Goal: Transaction & Acquisition: Purchase product/service

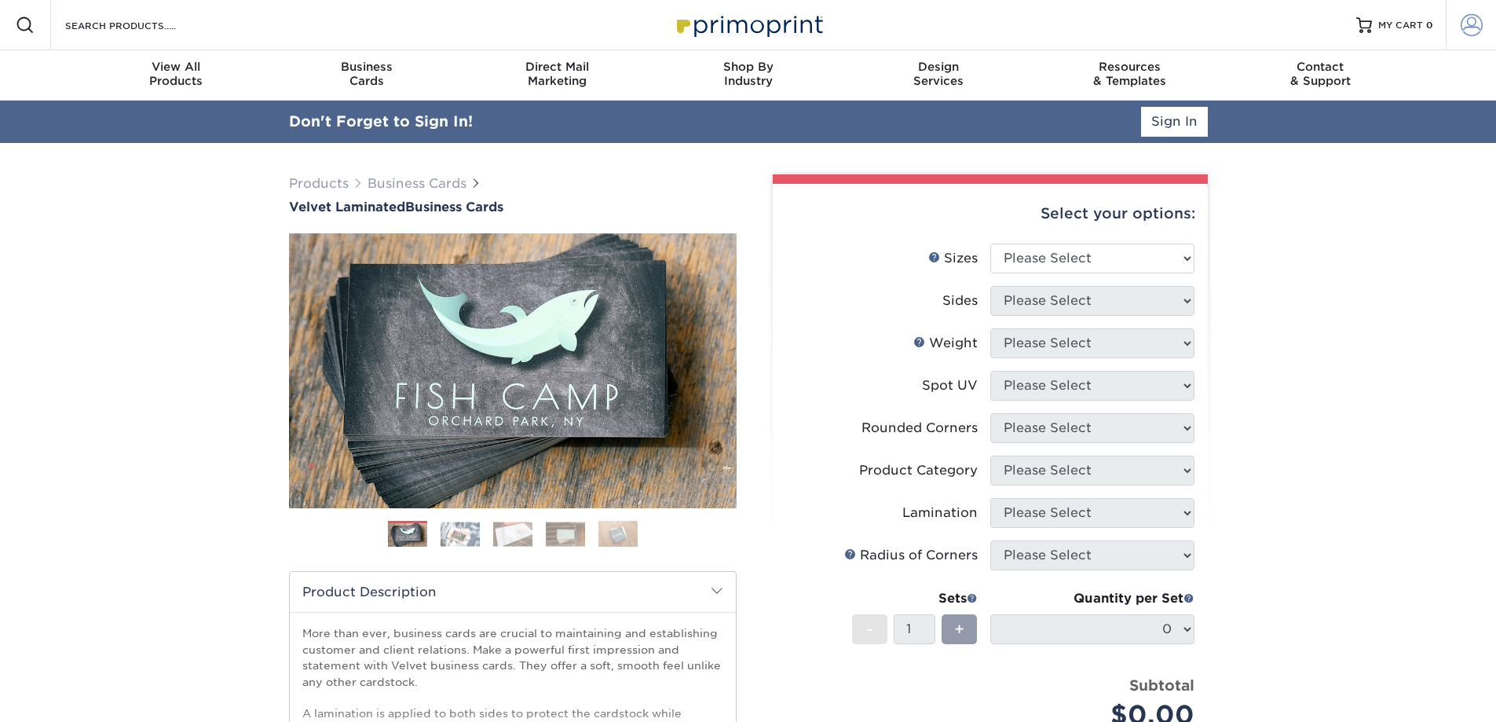
type input "[EMAIL_ADDRESS][DOMAIN_NAME]"
click at [1468, 25] on span at bounding box center [1472, 25] width 22 height 22
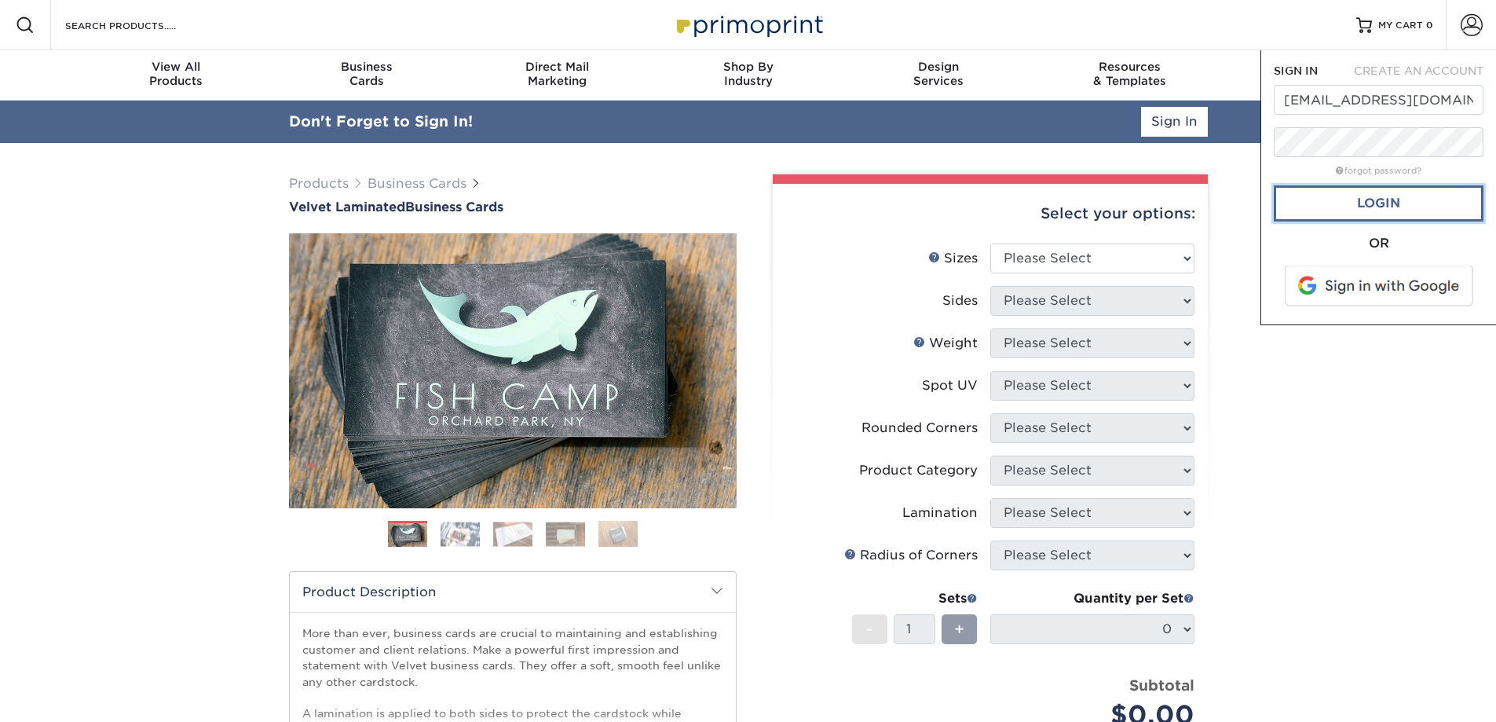
click at [1401, 205] on link "Login" at bounding box center [1379, 203] width 210 height 36
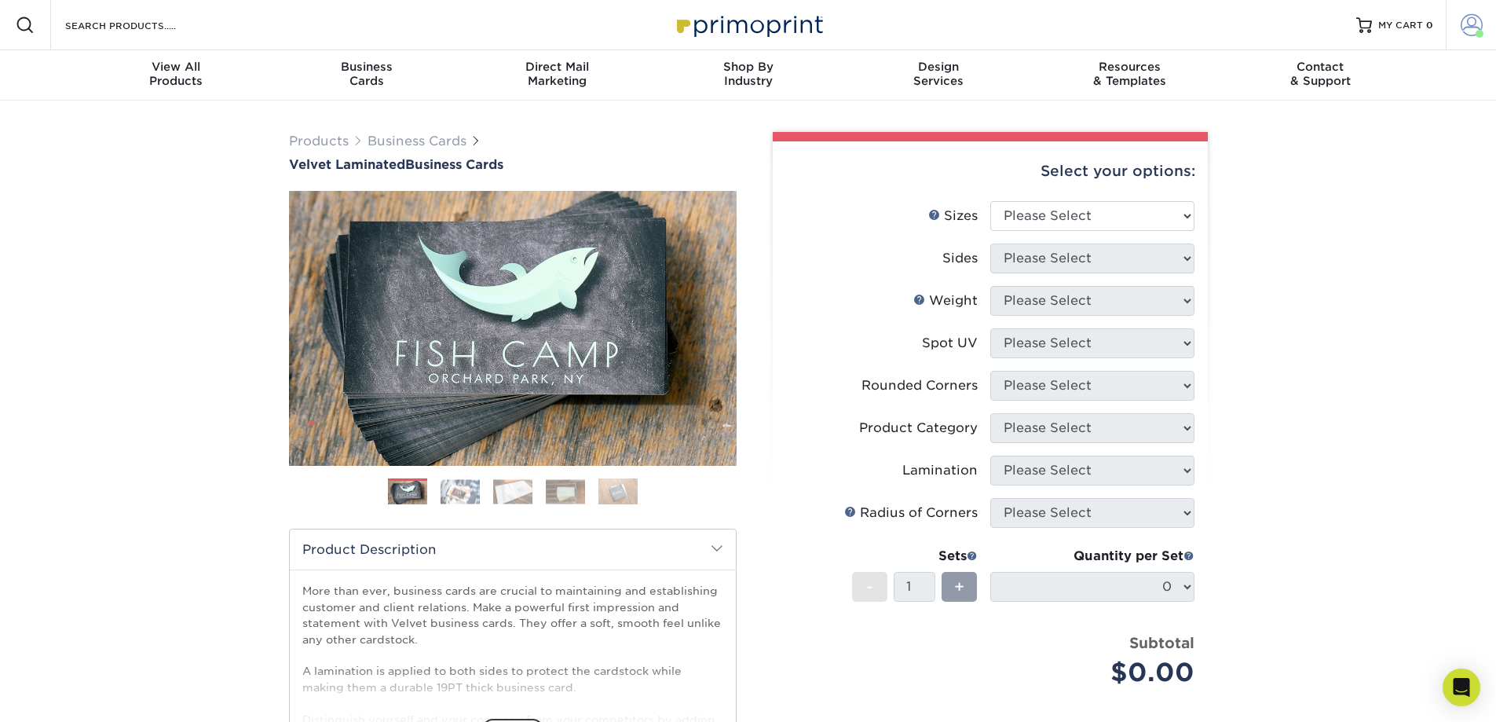
click at [1464, 24] on span at bounding box center [1472, 25] width 22 height 22
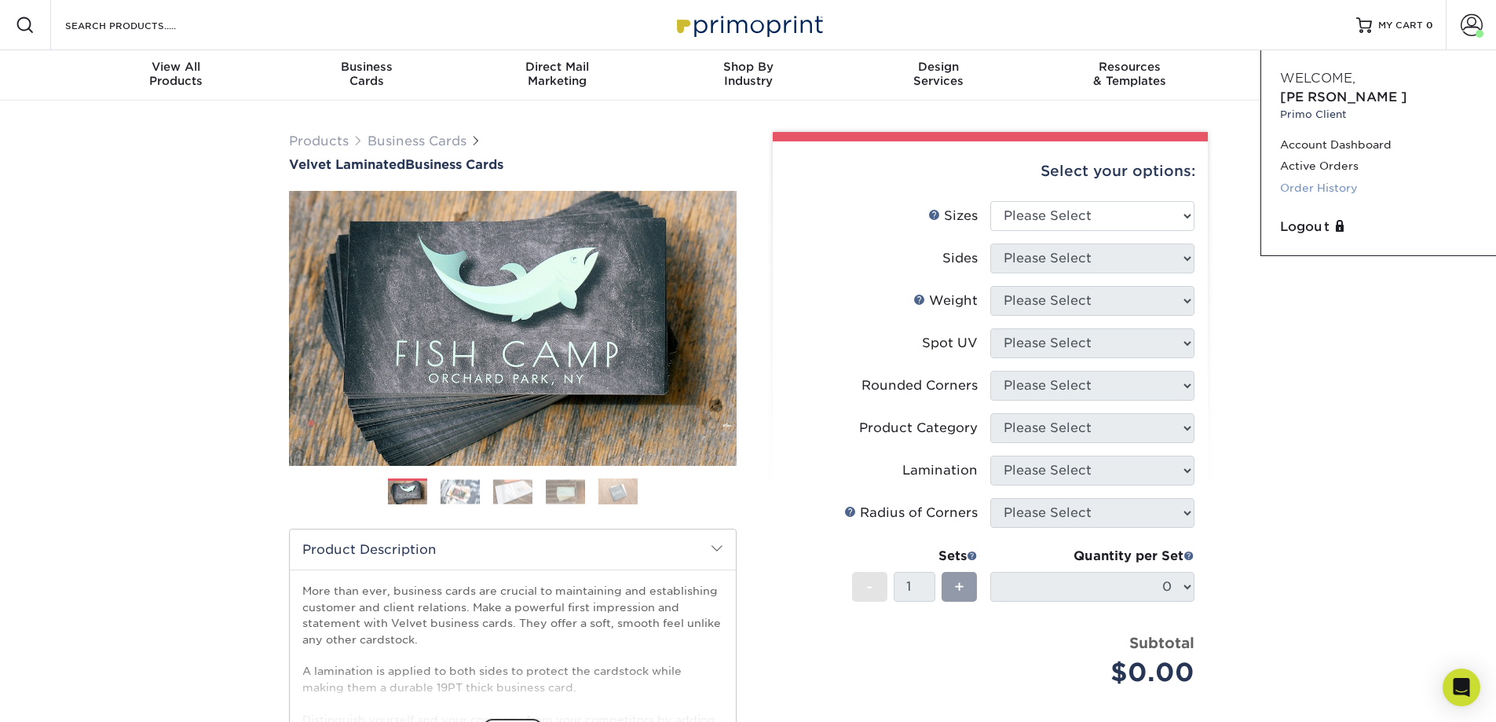
click at [1347, 177] on link "Order History" at bounding box center [1378, 187] width 197 height 21
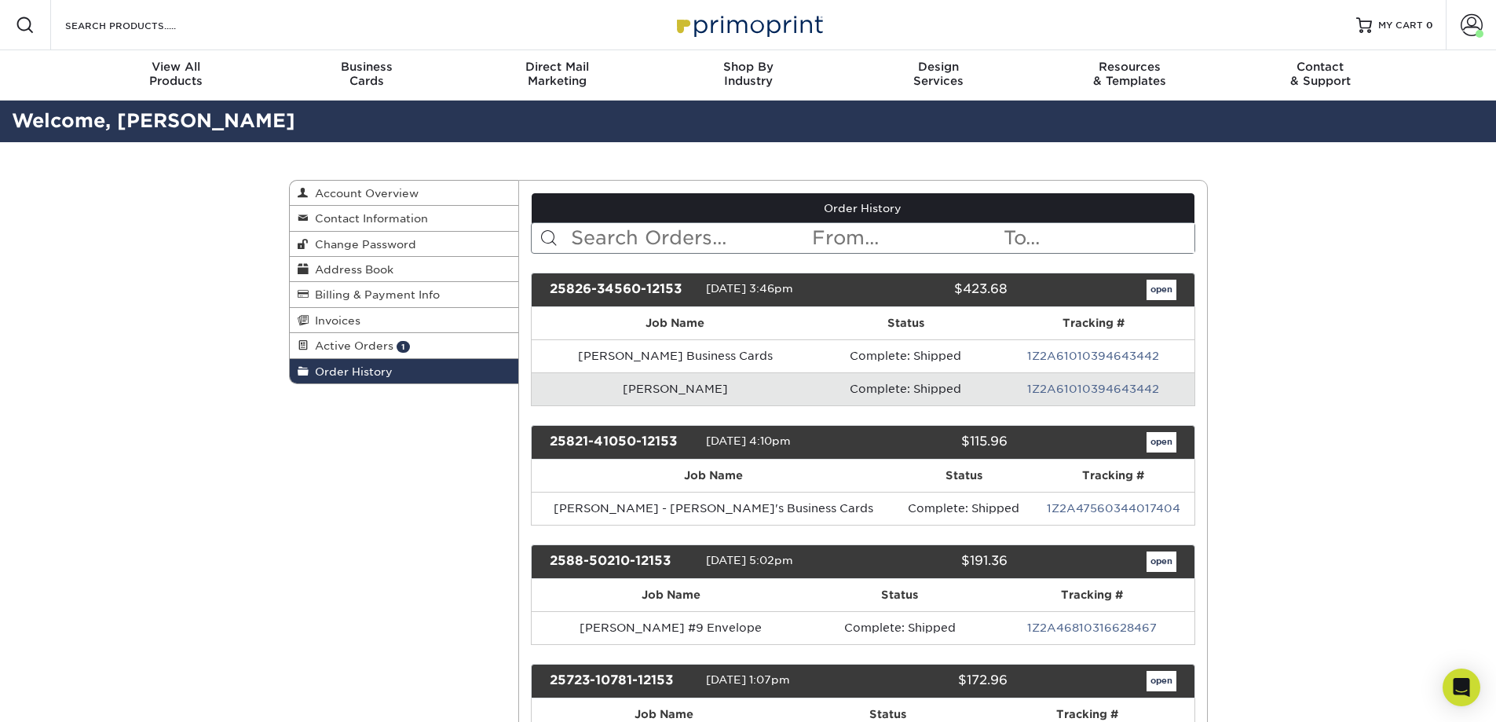
click at [645, 237] on input "text" at bounding box center [689, 238] width 241 height 30
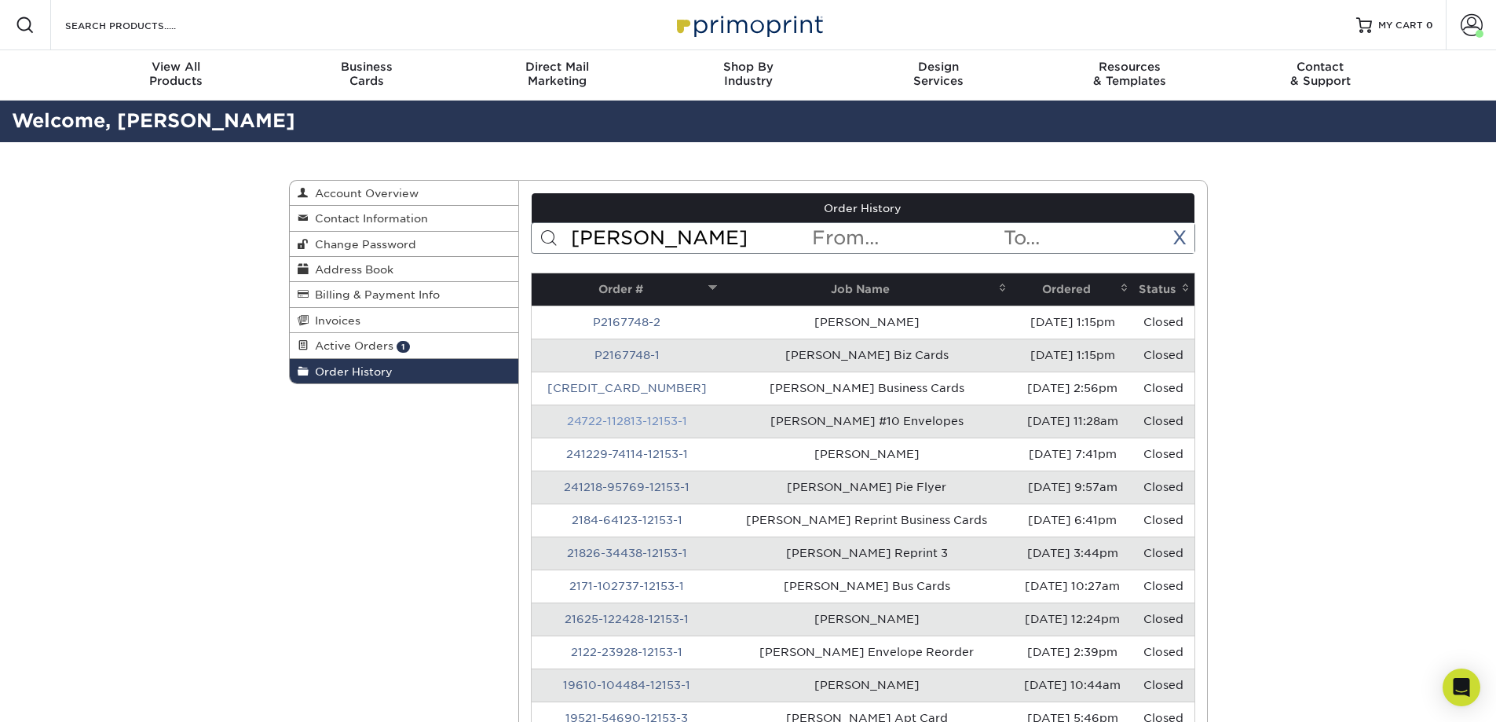
type input "Kersey"
click at [627, 422] on link "24722-112813-12153-1" at bounding box center [627, 421] width 120 height 13
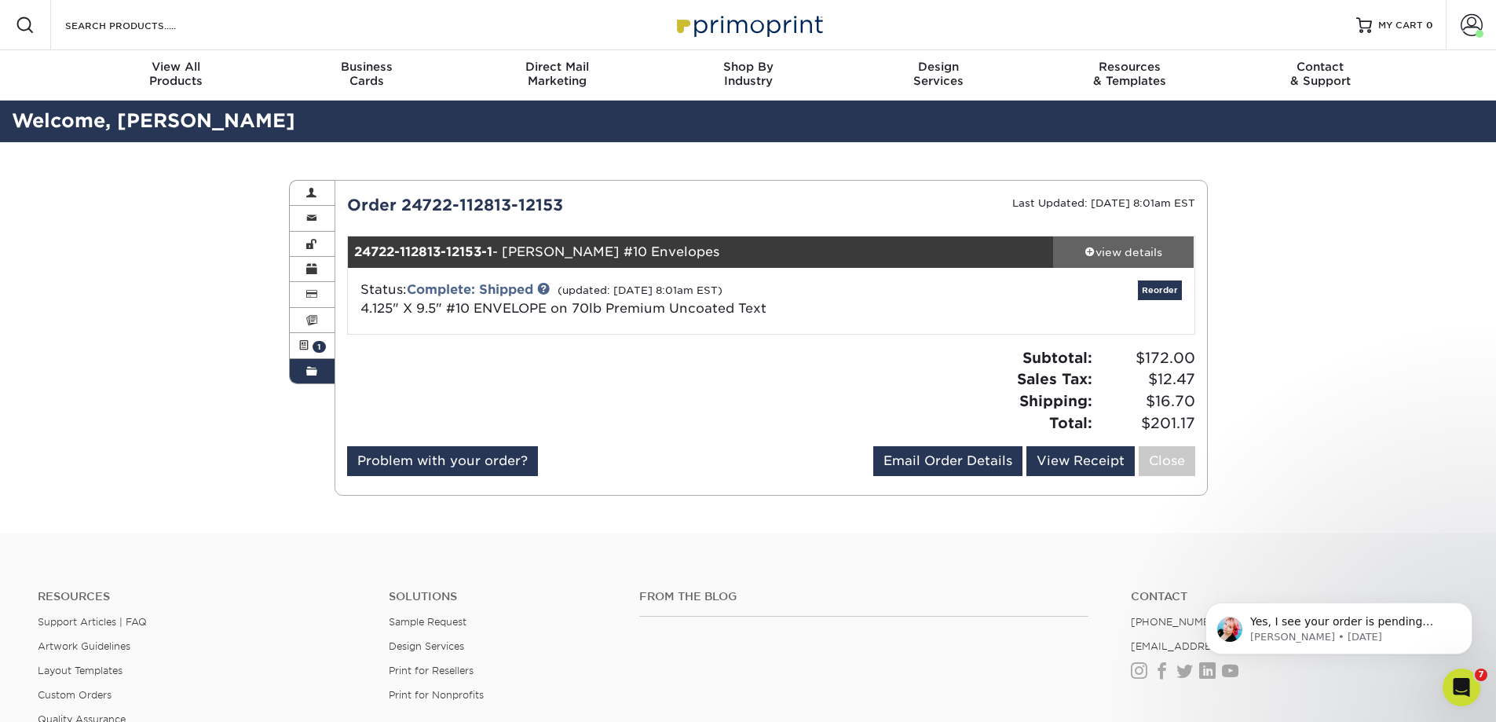
click at [1127, 247] on div "view details" at bounding box center [1123, 252] width 141 height 16
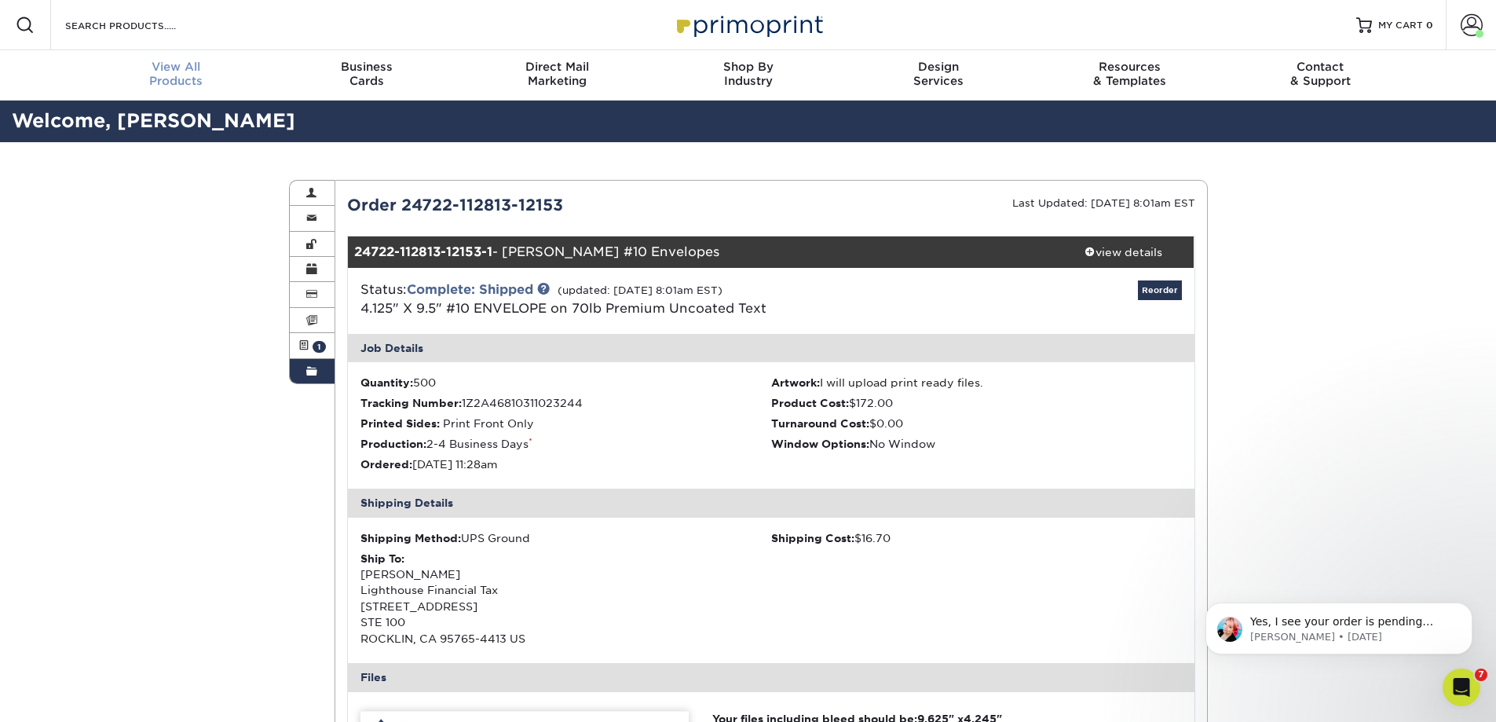
click at [189, 70] on span "View All" at bounding box center [176, 67] width 191 height 14
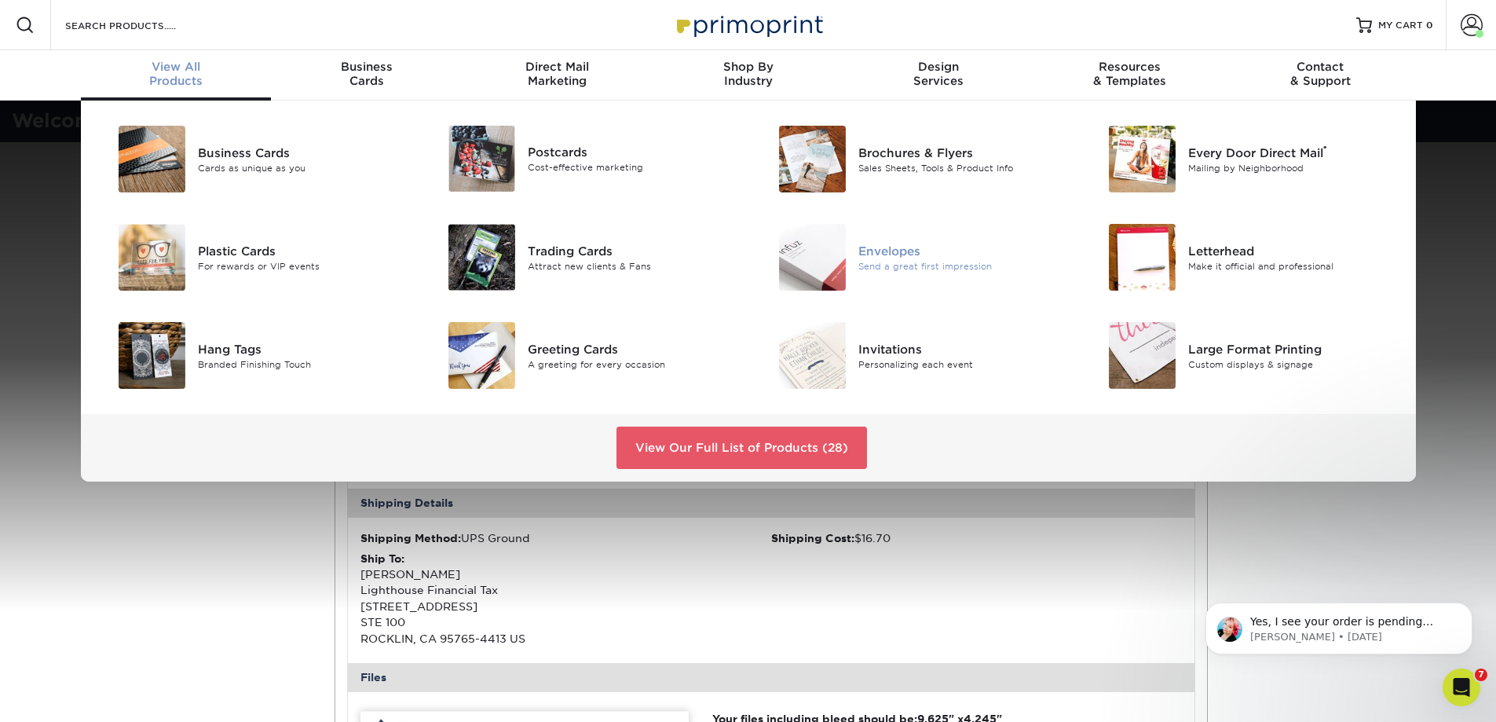
click at [882, 246] on div "Envelopes" at bounding box center [962, 250] width 208 height 17
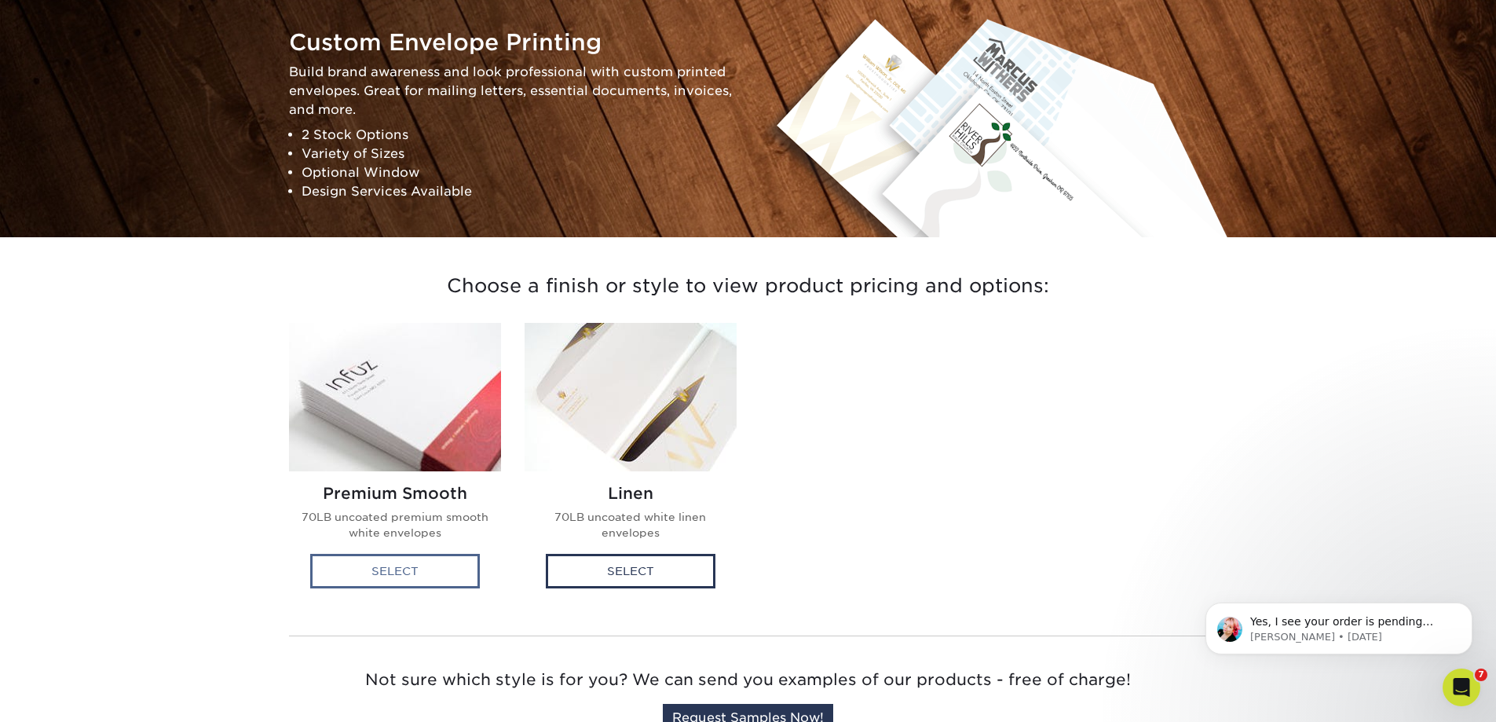
click at [382, 572] on div "Select" at bounding box center [395, 571] width 170 height 35
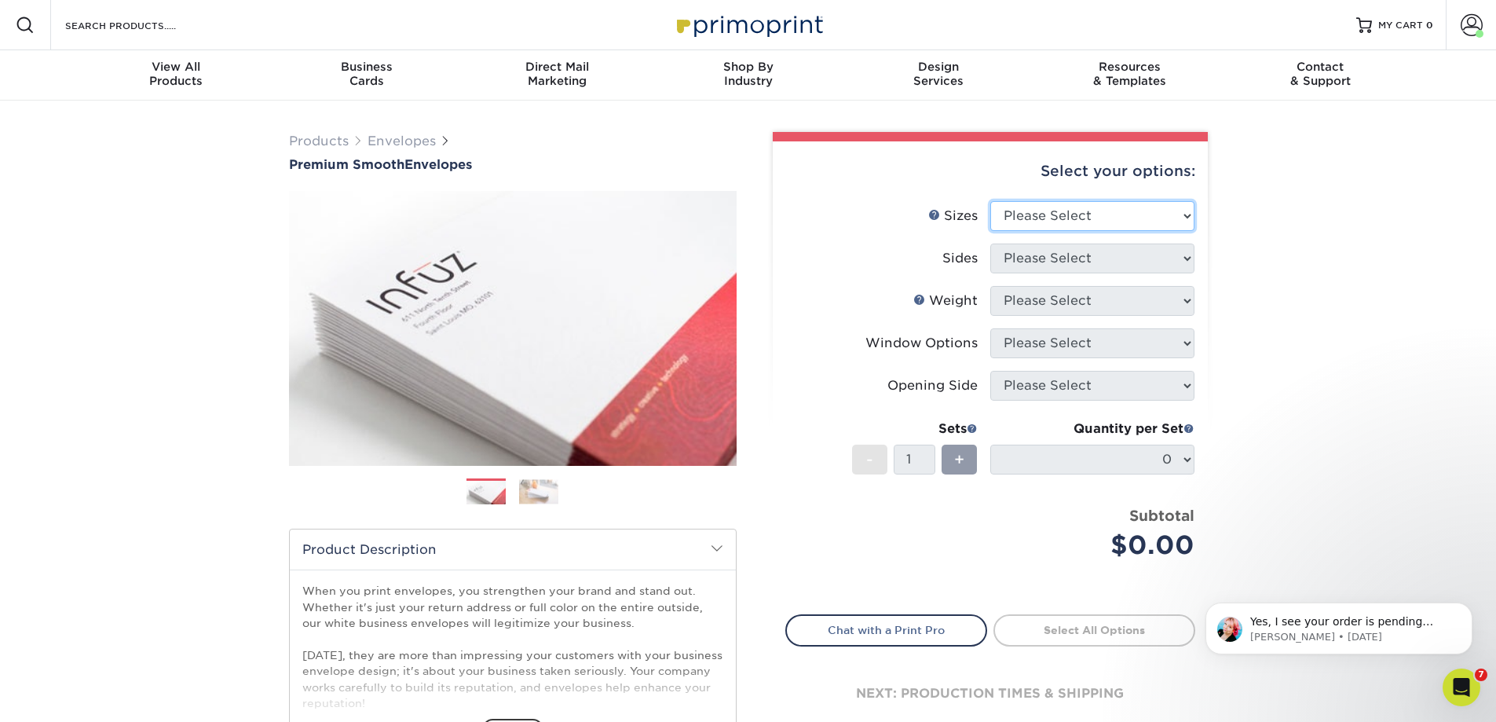
click at [1055, 214] on select "Please Select 8.875" x 3.875" 4.125" x 9.5" 5.25" x 7.25" 9" x 12"" at bounding box center [1092, 216] width 204 height 30
select select "4.12x9.50"
click at [990, 201] on select "Please Select 8.875" x 3.875" 4.125" x 9.5" 5.25" x 7.25" 9" x 12"" at bounding box center [1092, 216] width 204 height 30
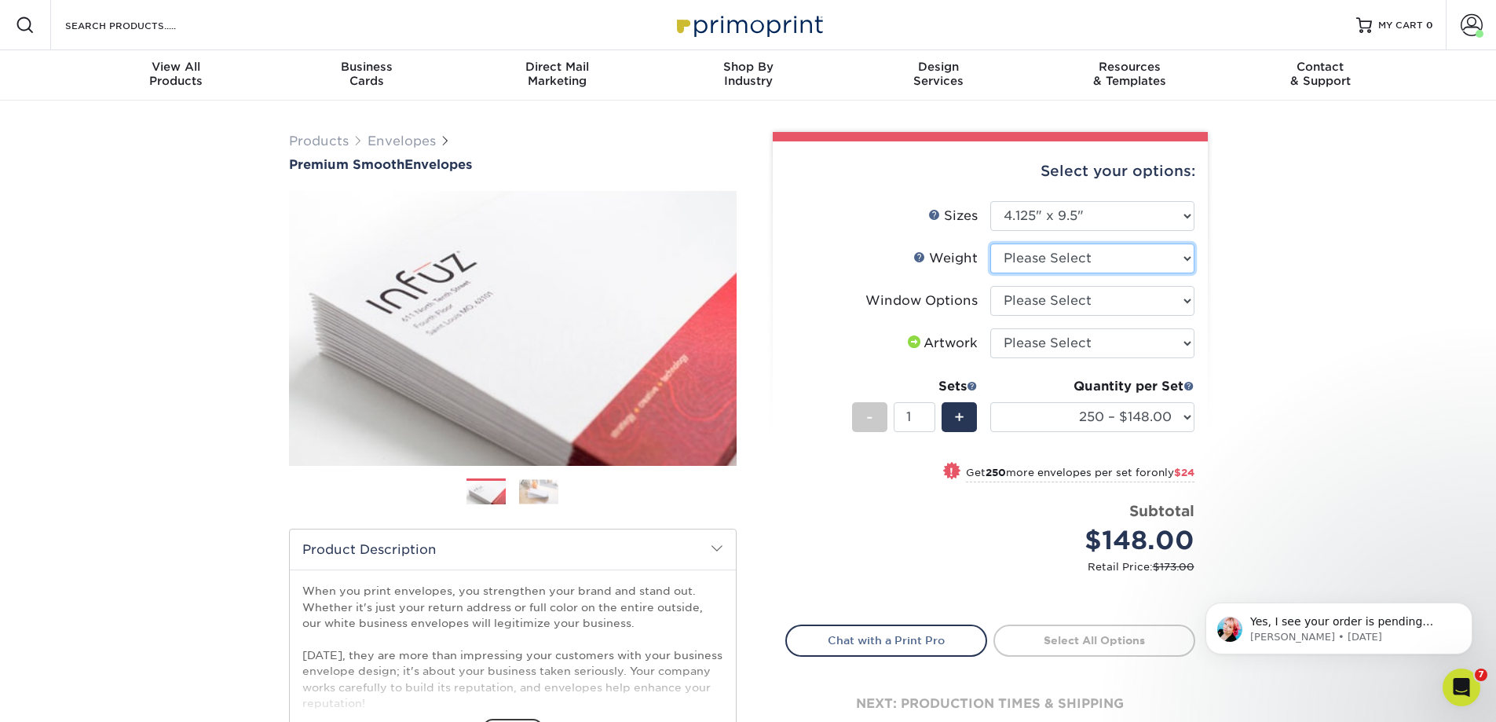
click at [1046, 258] on select "Please Select 70LB" at bounding box center [1092, 258] width 204 height 30
select select "70LB"
click at [990, 243] on select "Please Select 70LB" at bounding box center [1092, 258] width 204 height 30
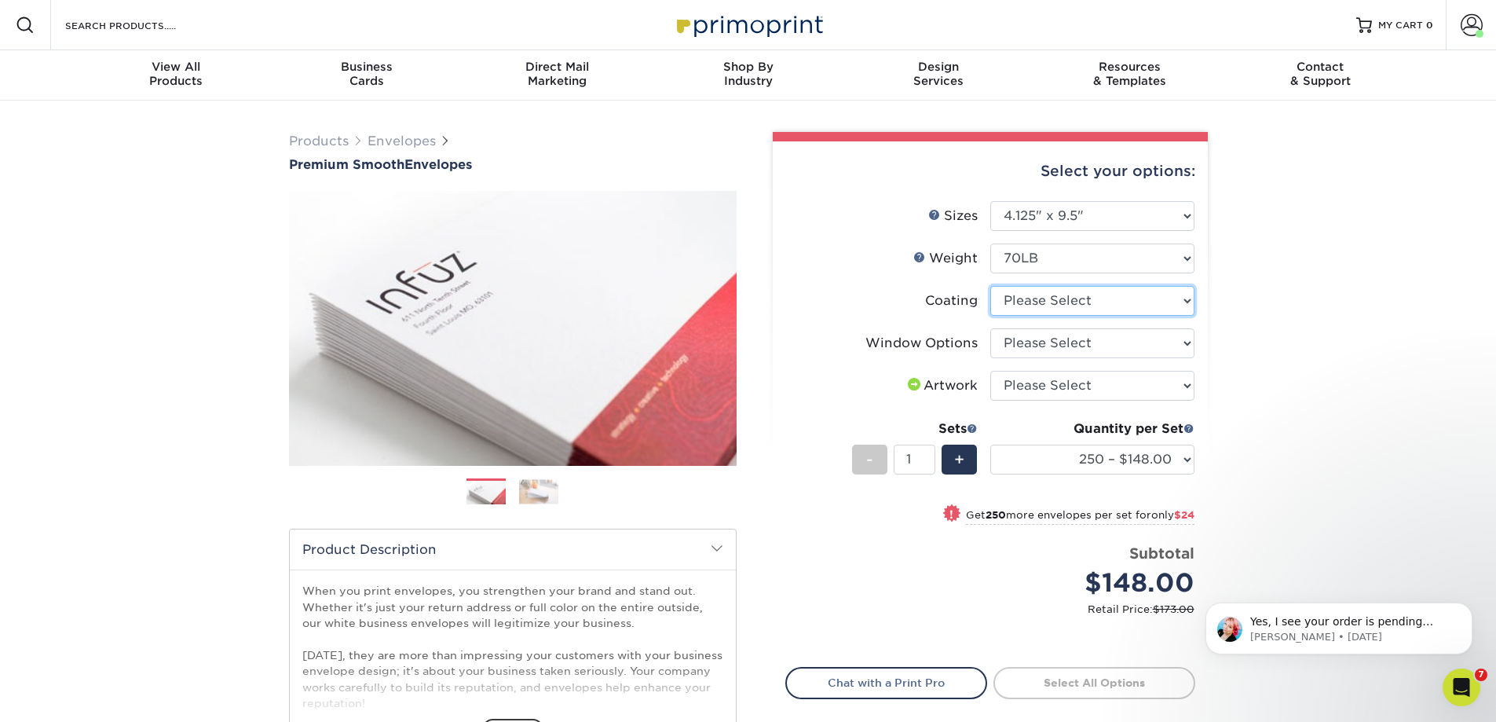
click at [1046, 302] on select at bounding box center [1092, 301] width 204 height 30
select select "3e7618de-abca-4bda-9f97-8b9129e913d8"
click at [990, 286] on select at bounding box center [1092, 301] width 204 height 30
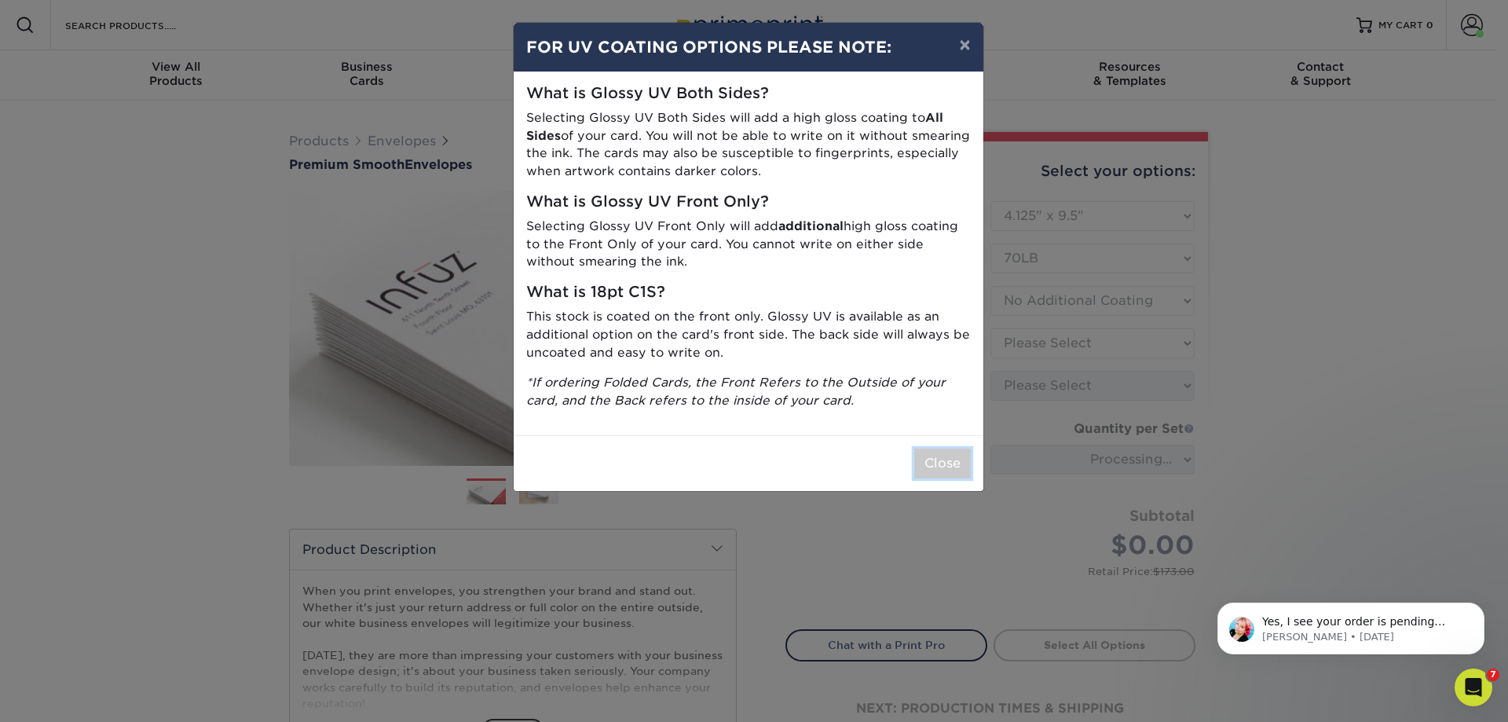
click at [940, 466] on button "Close" at bounding box center [942, 463] width 57 height 30
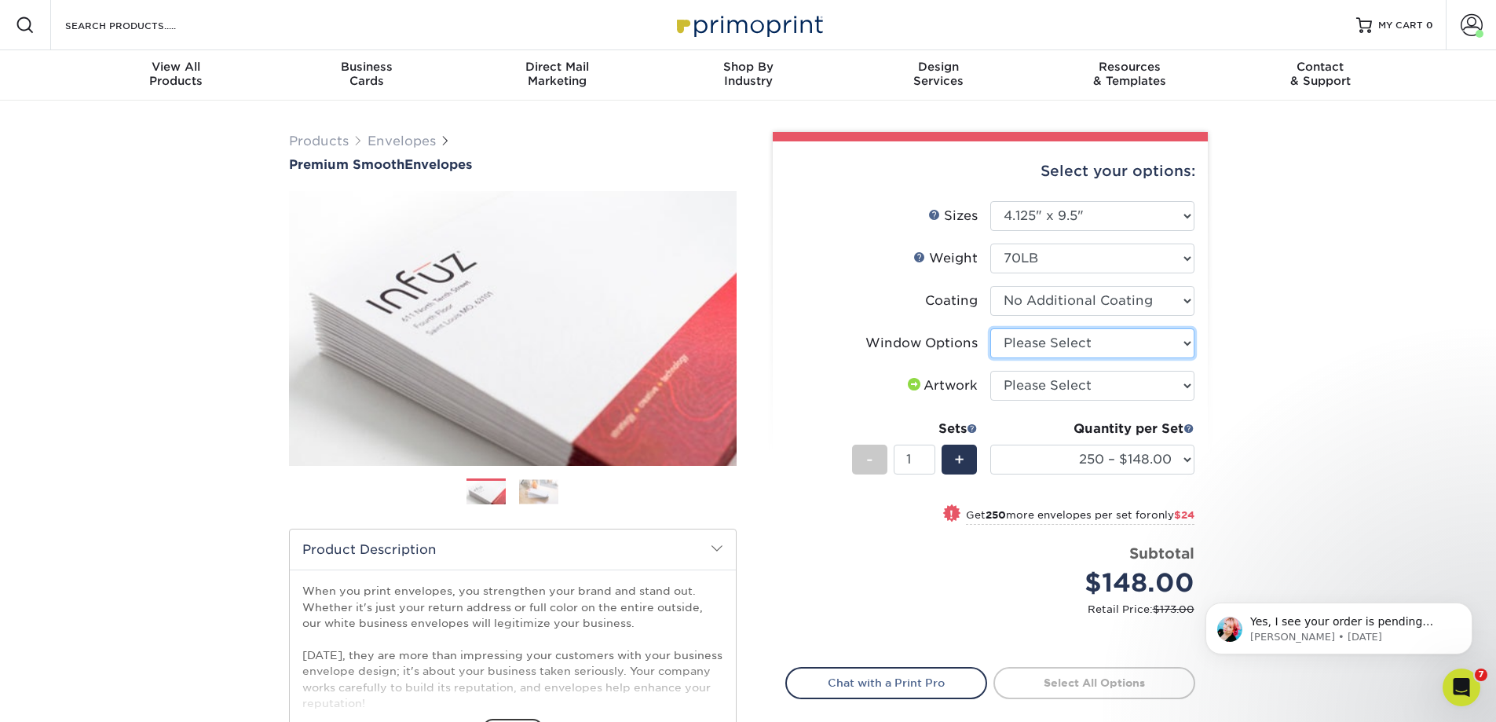
click at [1054, 342] on select "Please Select No Window Window (Left Side)" at bounding box center [1092, 343] width 204 height 30
select select "1f9e9f9f-4237-4243-ba79-49052844f6e6"
click at [990, 328] on select "Please Select No Window Window (Left Side)" at bounding box center [1092, 343] width 204 height 30
click at [1054, 383] on select "Please Select I will upload files I need a design - $50" at bounding box center [1092, 386] width 204 height 30
select select "upload"
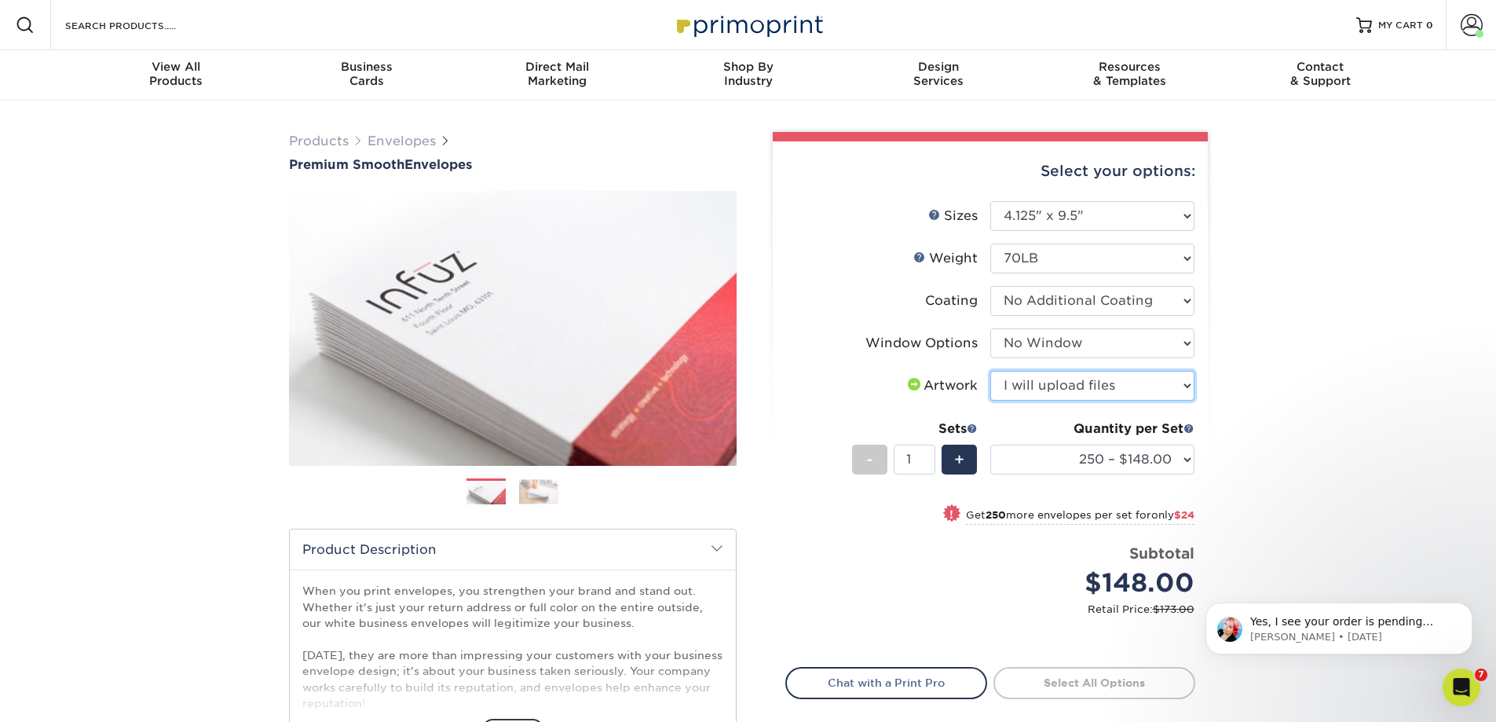
click at [990, 371] on select "Please Select I will upload files I need a design - $50" at bounding box center [1092, 386] width 204 height 30
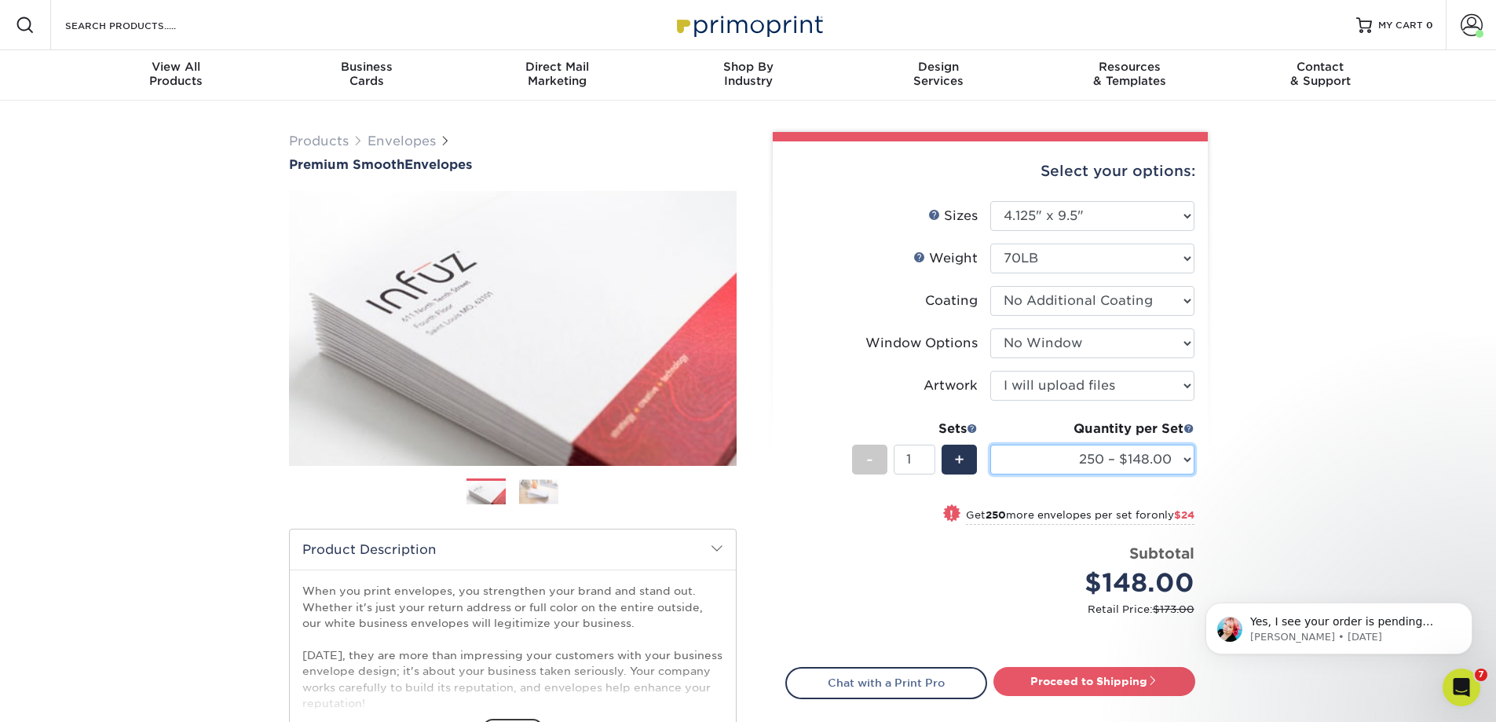
click at [1187, 456] on select "250 – $148.00 500 – $172.00 1000 – $214.00 2500 – $331.00 5000 – $483.00 10000 …" at bounding box center [1092, 459] width 204 height 30
select select "500 – $172.00"
click at [990, 444] on select "250 – $148.00 500 – $172.00 1000 – $214.00 2500 – $331.00 5000 – $483.00 10000 …" at bounding box center [1092, 459] width 204 height 30
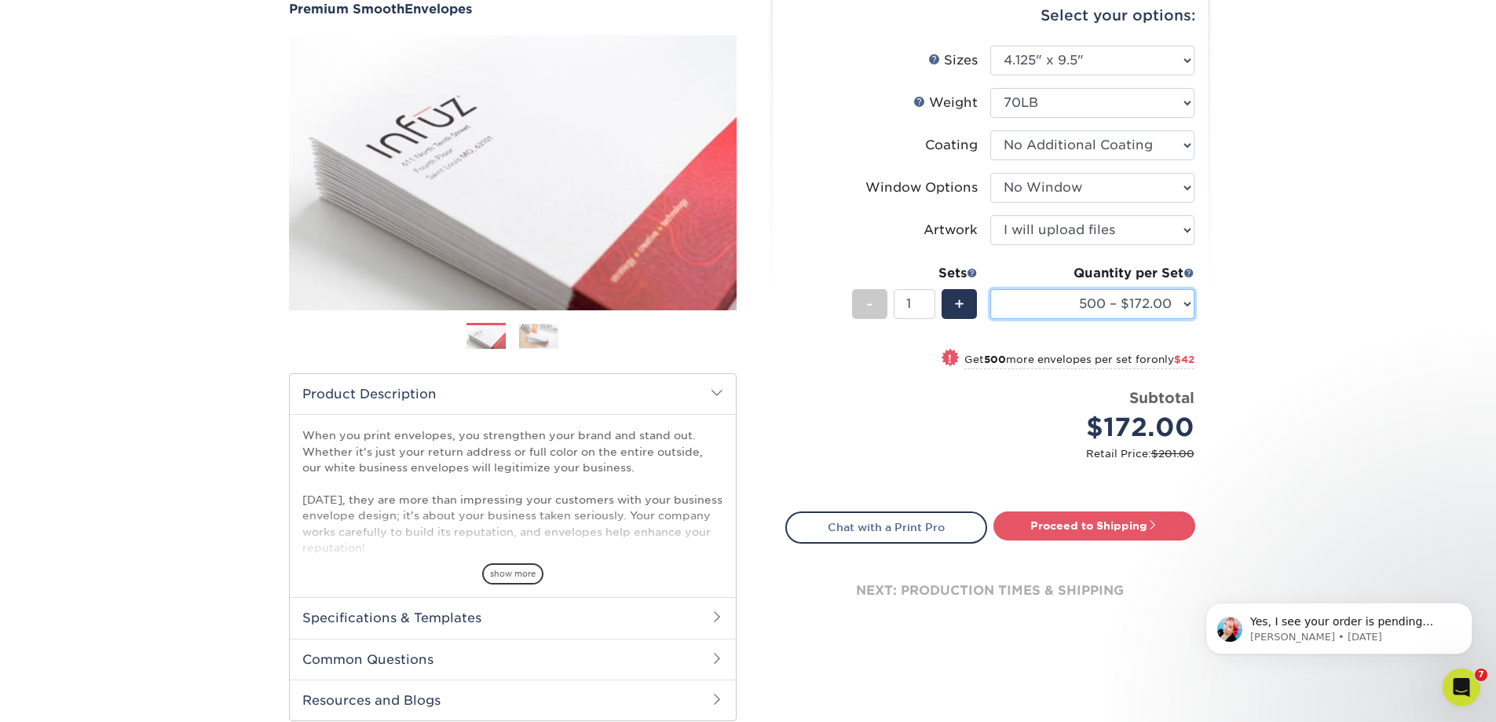
scroll to position [157, 0]
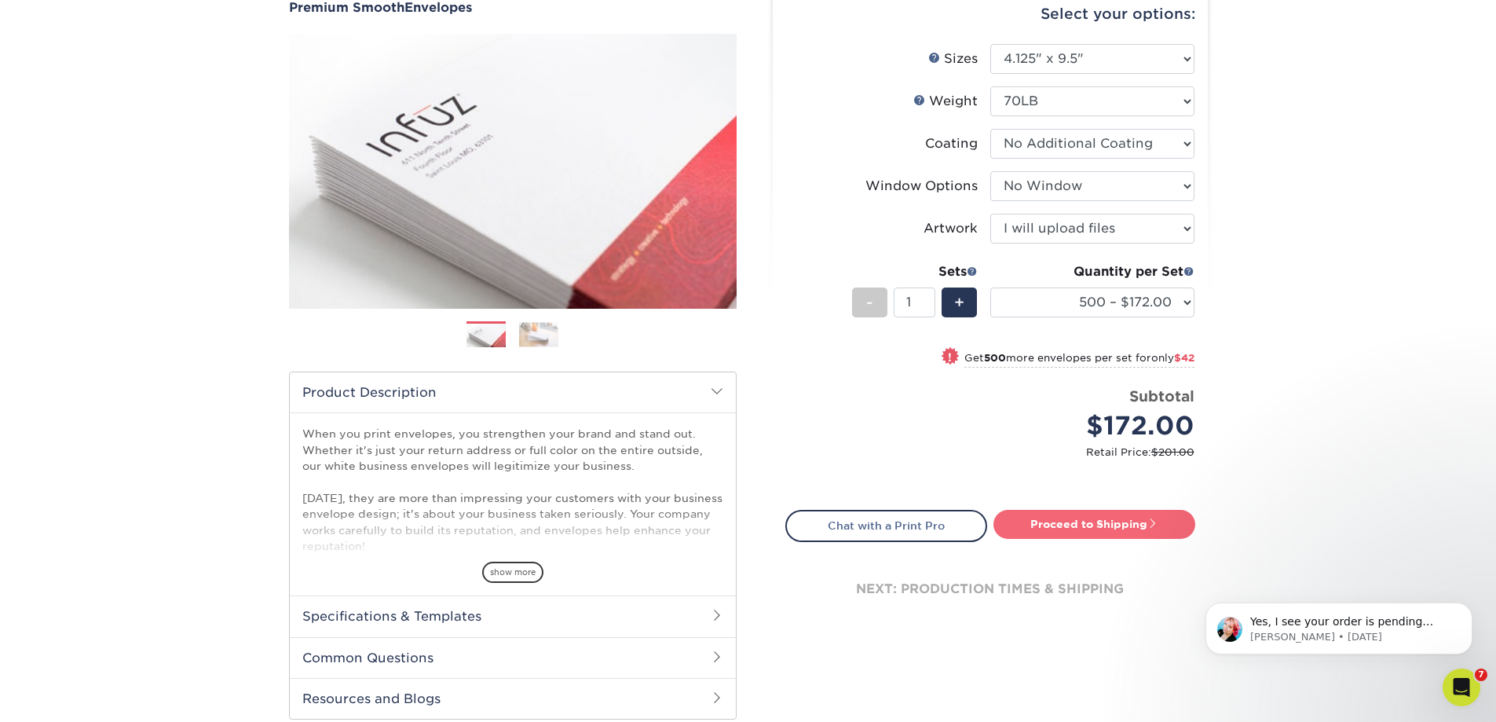
click at [1079, 523] on link "Proceed to Shipping" at bounding box center [1094, 524] width 202 height 28
type input "Set 1"
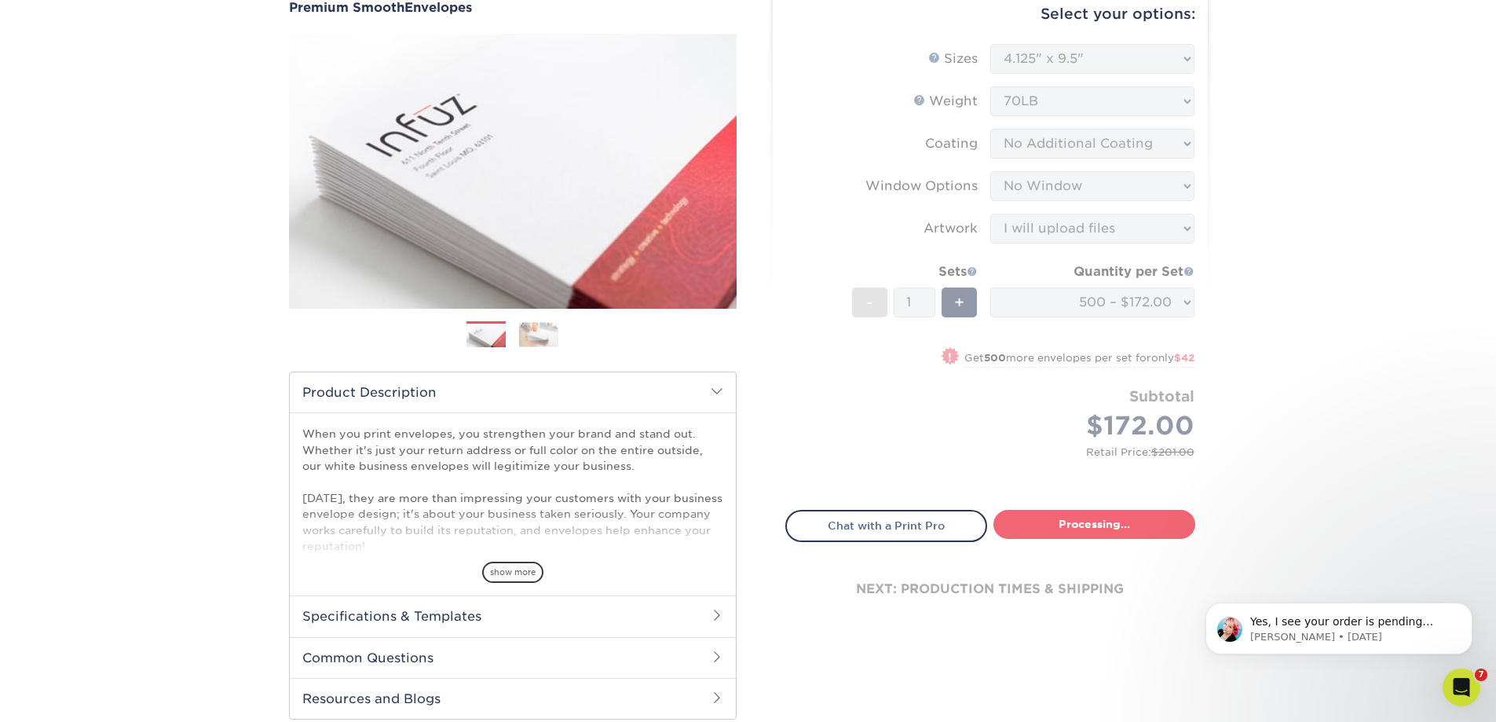
select select "4cc0b264-8e5e-46e8-b1e4-b43ac7dd20da"
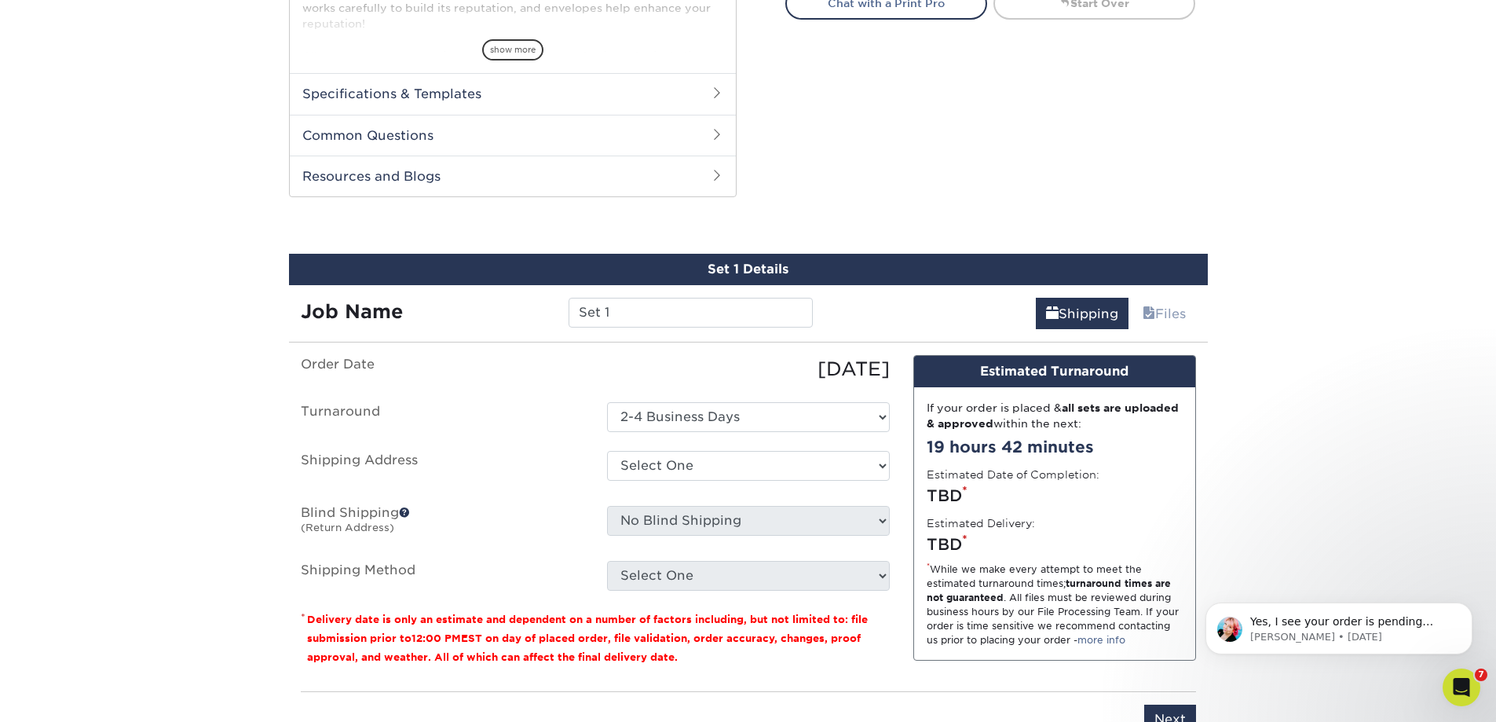
scroll to position [799, 0]
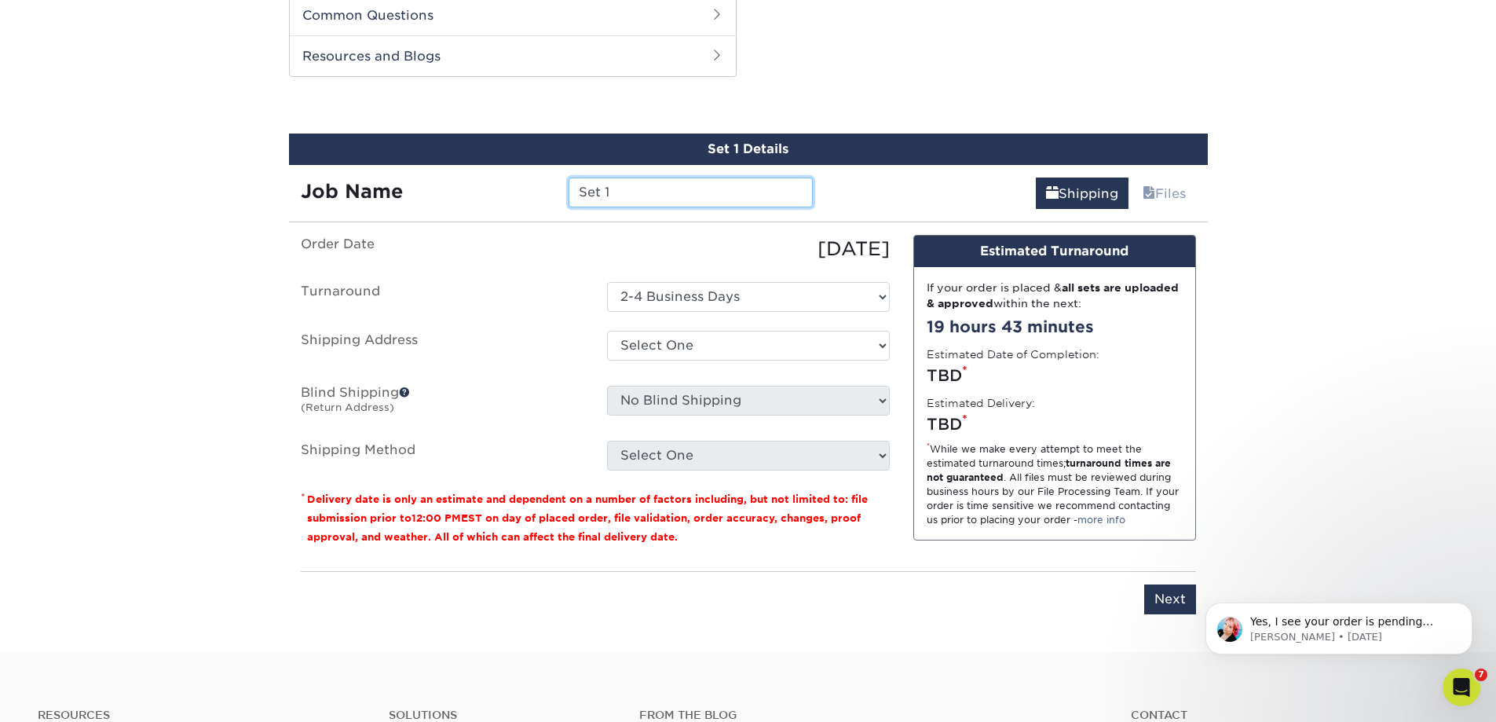
click at [660, 195] on input "Set 1" at bounding box center [691, 192] width 244 height 30
type input "S"
type input "[PERSON_NAME] #10 Envelopes"
click at [678, 342] on select "Select One Advanced Financial Services - Jasper Andrew Heese Andrew McDermitt B…" at bounding box center [748, 346] width 283 height 30
select select "140384"
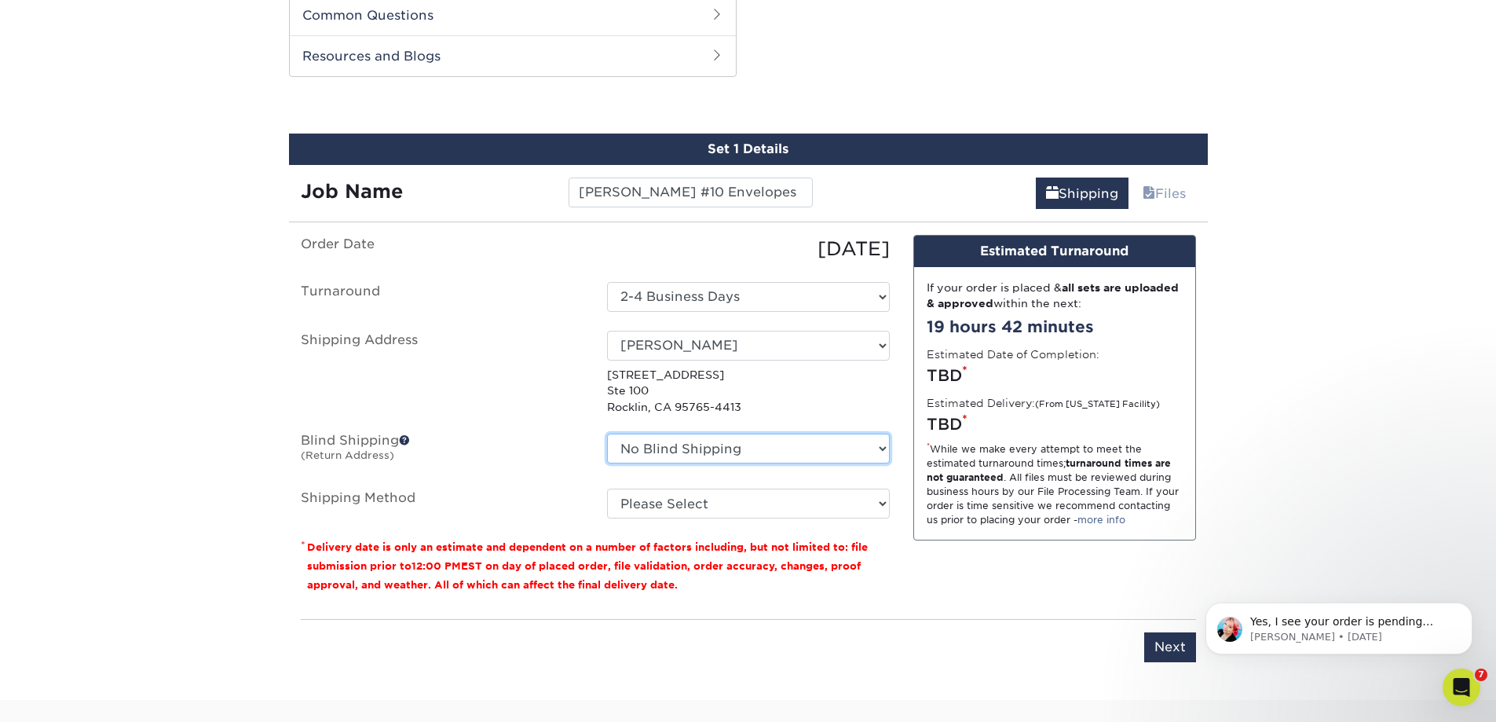
click at [712, 448] on select "No Blind Shipping Advanced Financial Services - Jasper Andrew Heese Andrew McDe…" at bounding box center [748, 448] width 283 height 30
click at [550, 339] on label "Shipping Address" at bounding box center [442, 373] width 306 height 84
click at [696, 501] on select "Please Select Ground Shipping (+$17.90) 3 Day Shipping Service (+$21.75) 2 Day …" at bounding box center [748, 503] width 283 height 30
select select "03"
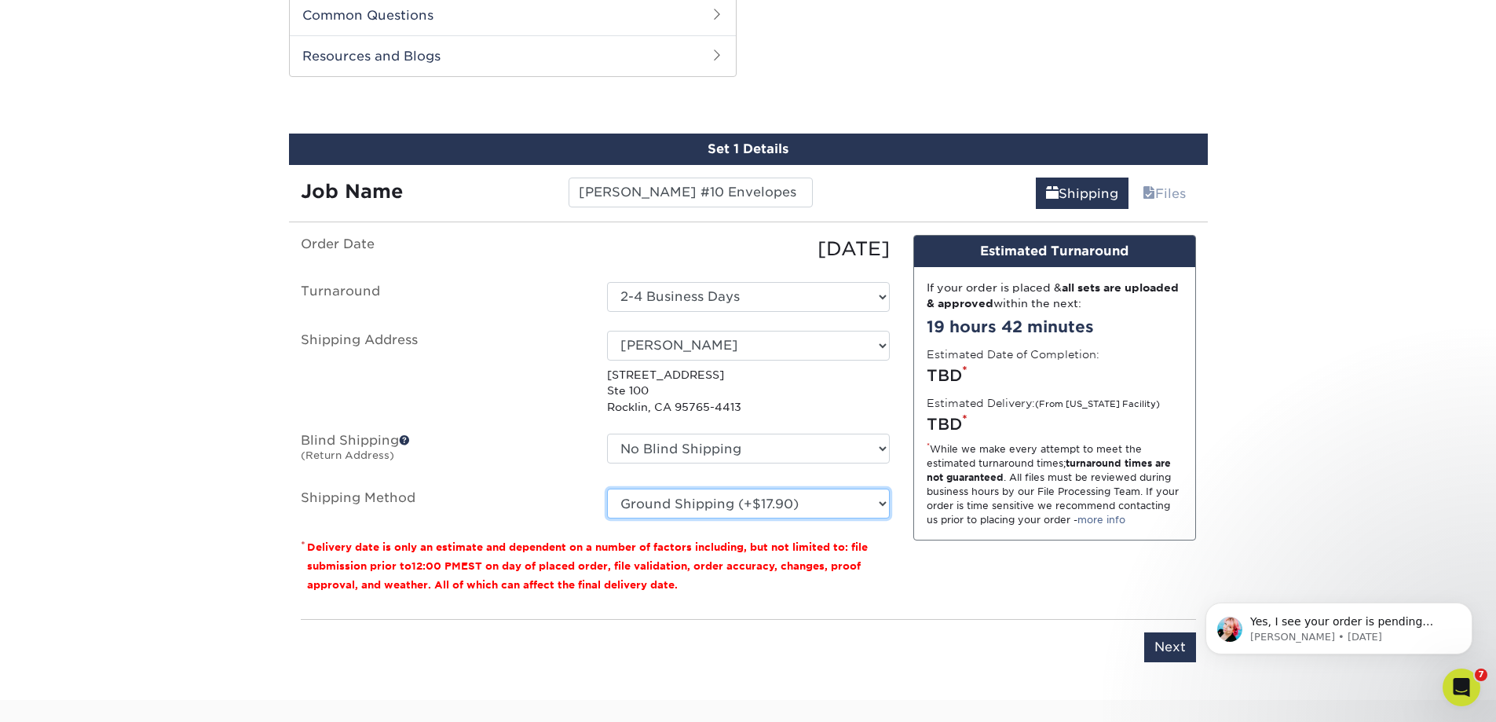
click at [607, 488] on select "Please Select Ground Shipping (+$17.90) 3 Day Shipping Service (+$21.75) 2 Day …" at bounding box center [748, 503] width 283 height 30
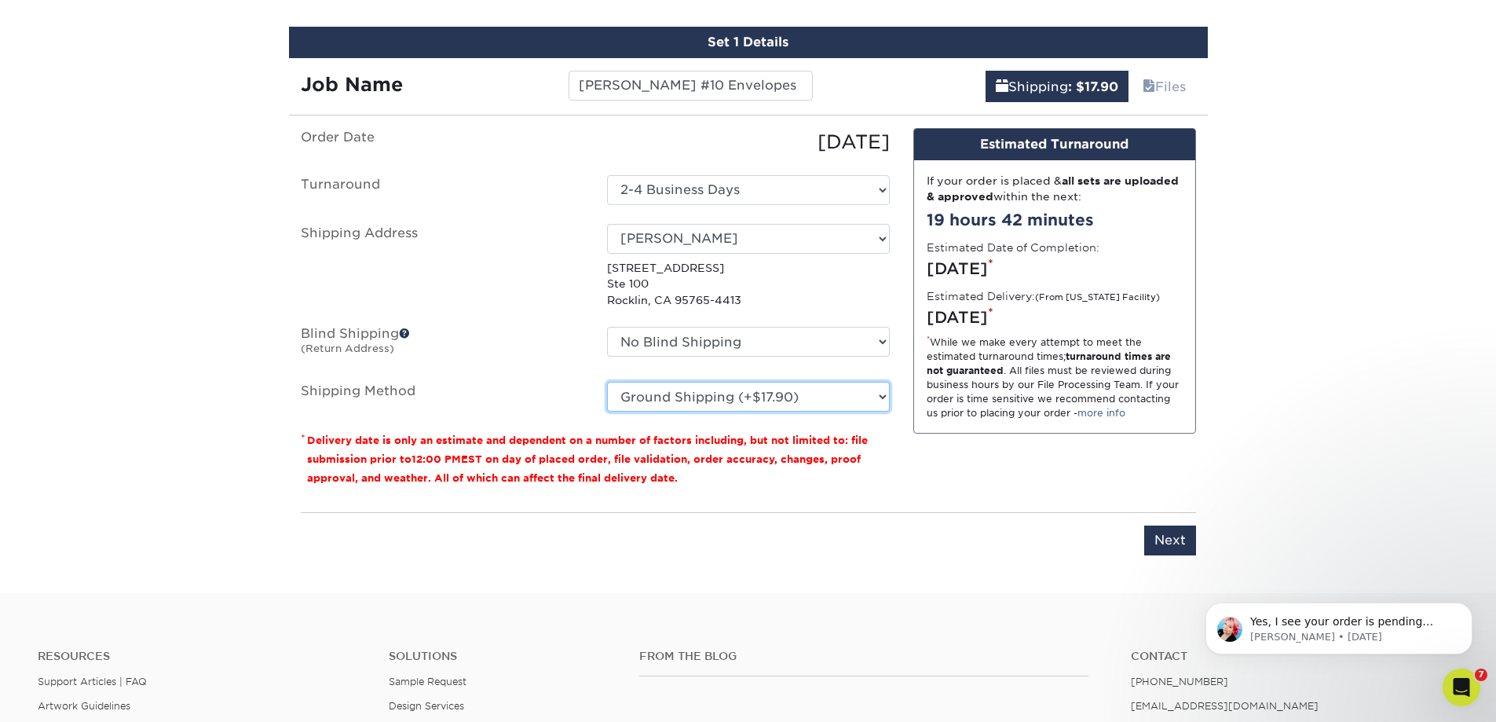
scroll to position [878, 0]
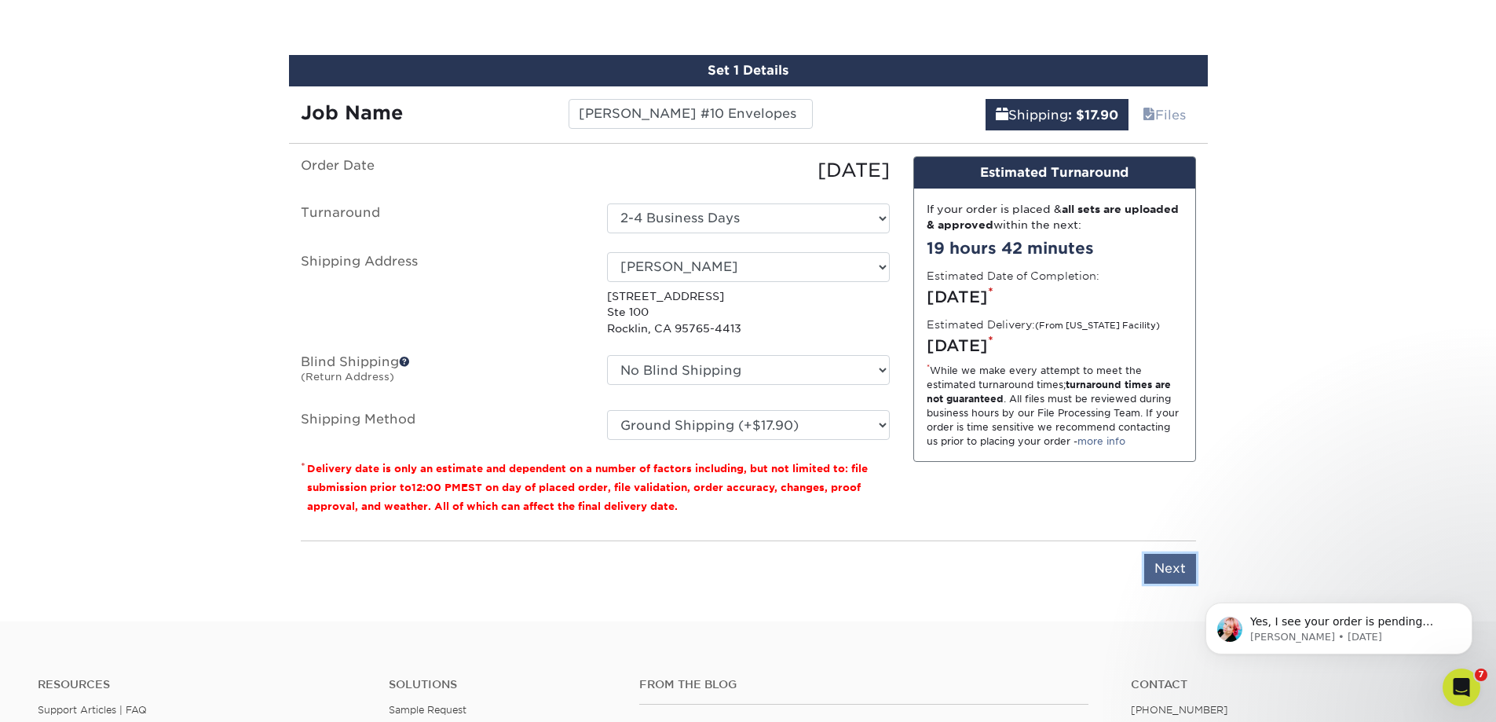
click at [1169, 561] on input "Next" at bounding box center [1170, 569] width 52 height 30
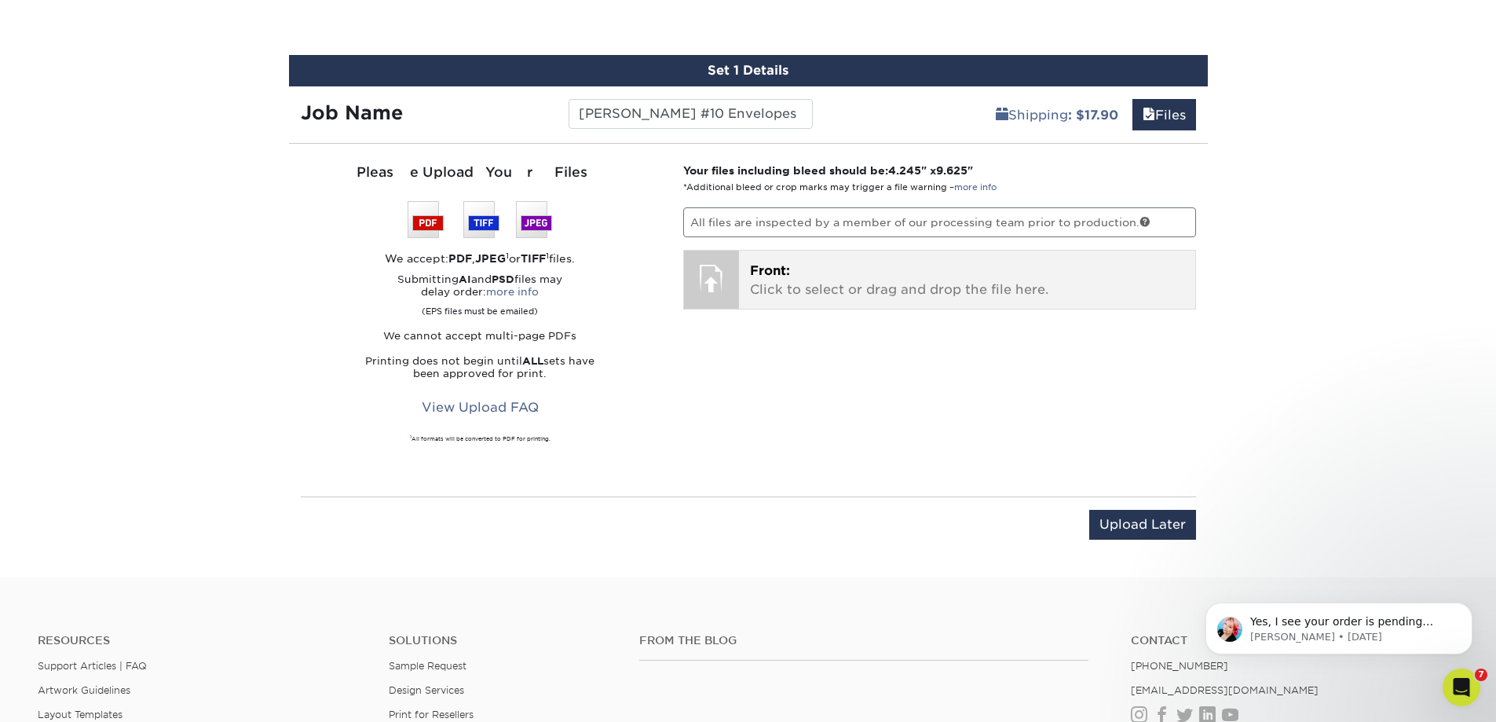
click at [755, 278] on span "Front:" at bounding box center [770, 270] width 40 height 15
click at [785, 275] on span "Front:" at bounding box center [770, 270] width 40 height 15
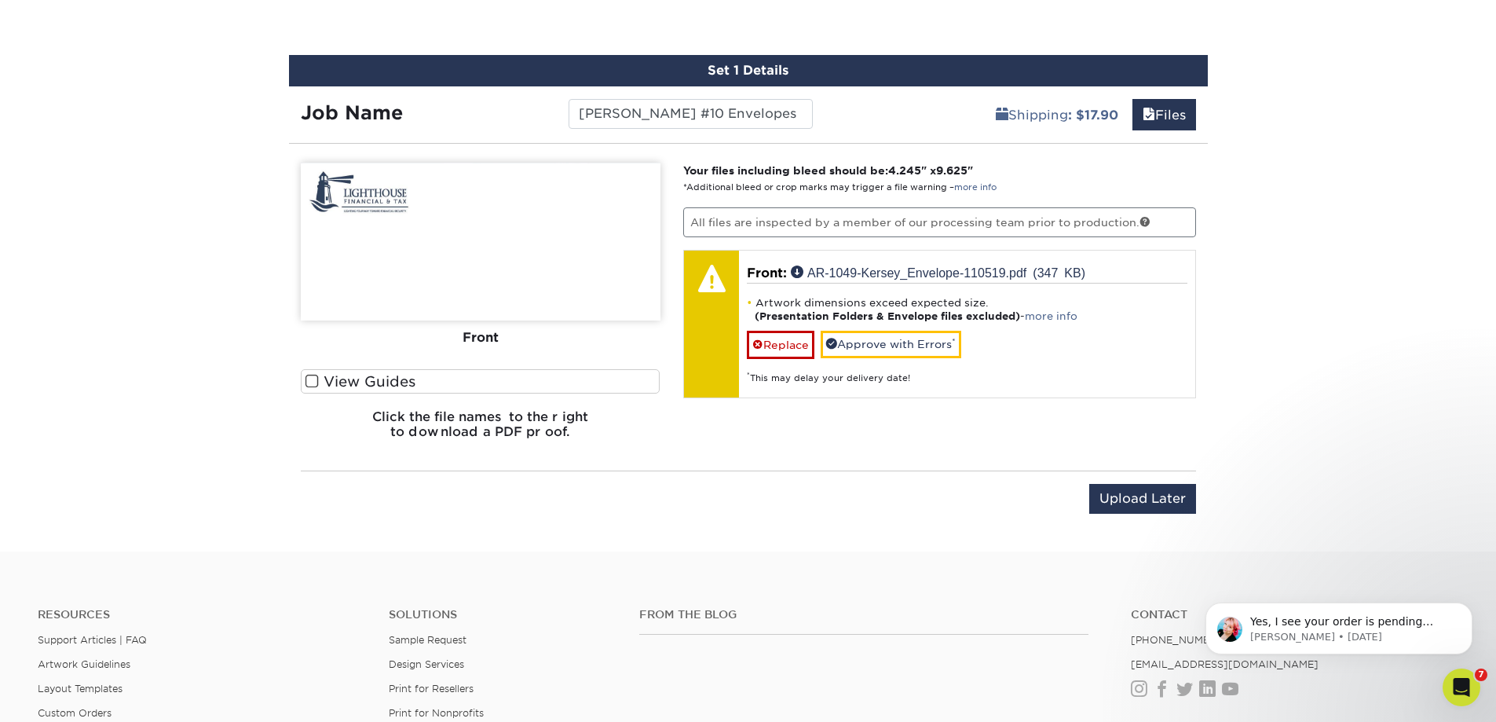
click at [309, 375] on span at bounding box center [311, 381] width 13 height 15
click at [0, 0] on input "View Guides" at bounding box center [0, 0] width 0 height 0
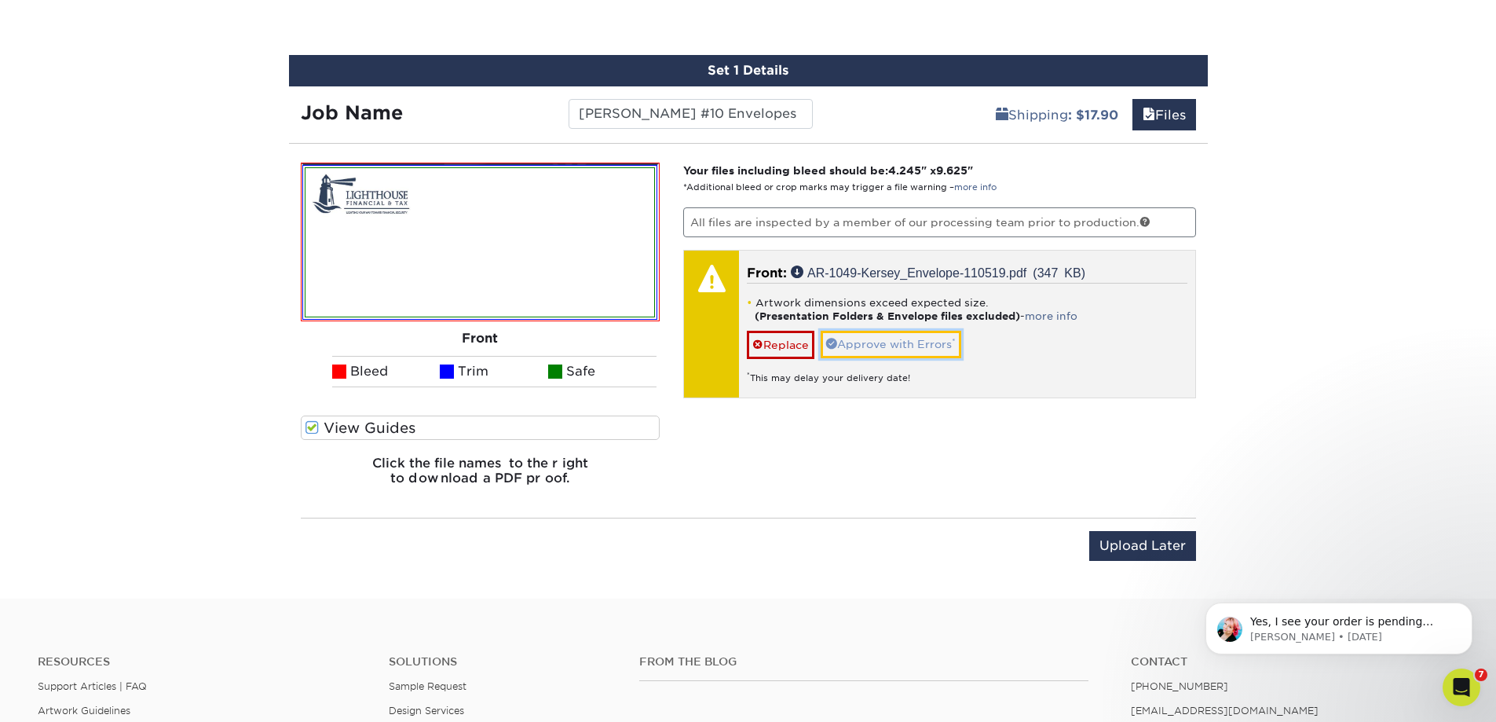
click at [891, 342] on link "Approve with Errors *" at bounding box center [891, 344] width 141 height 27
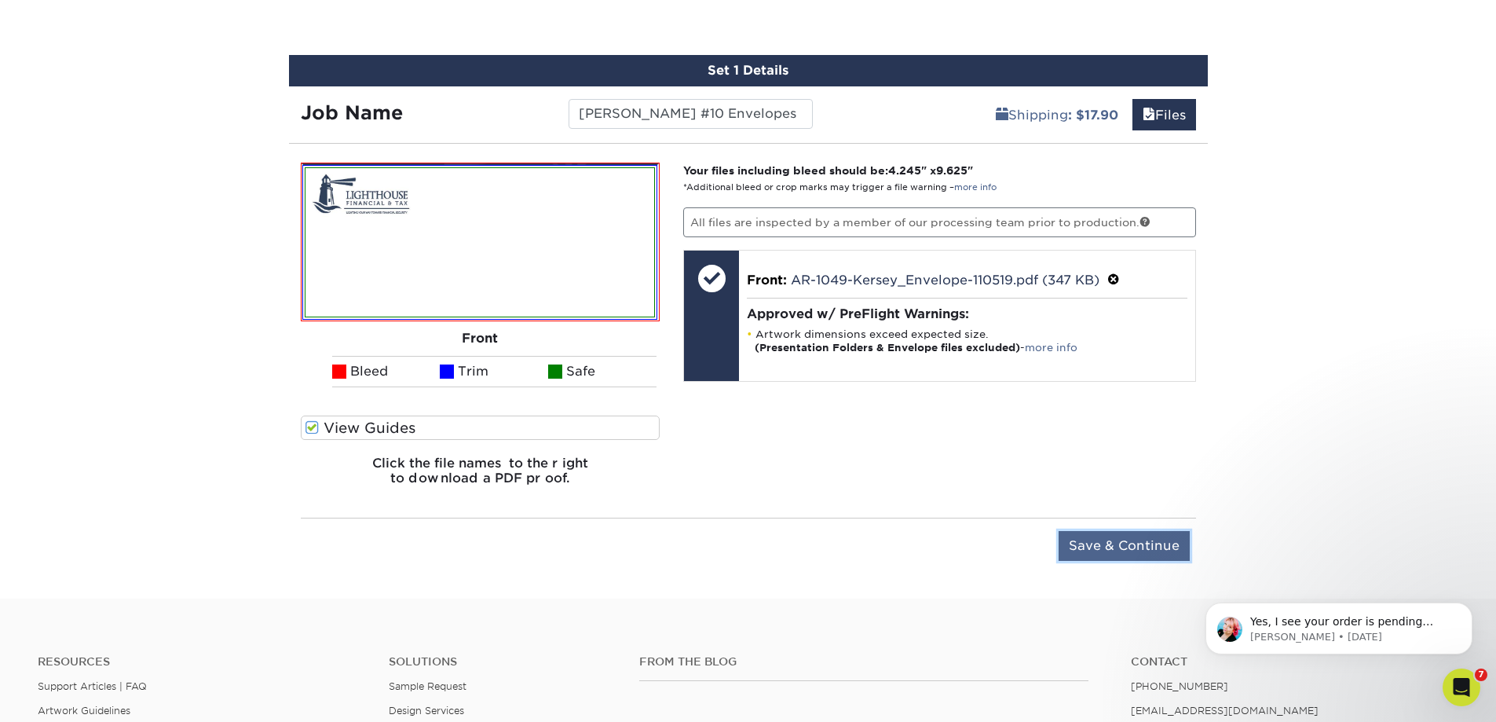
click at [1104, 543] on input "Save & Continue" at bounding box center [1124, 546] width 131 height 30
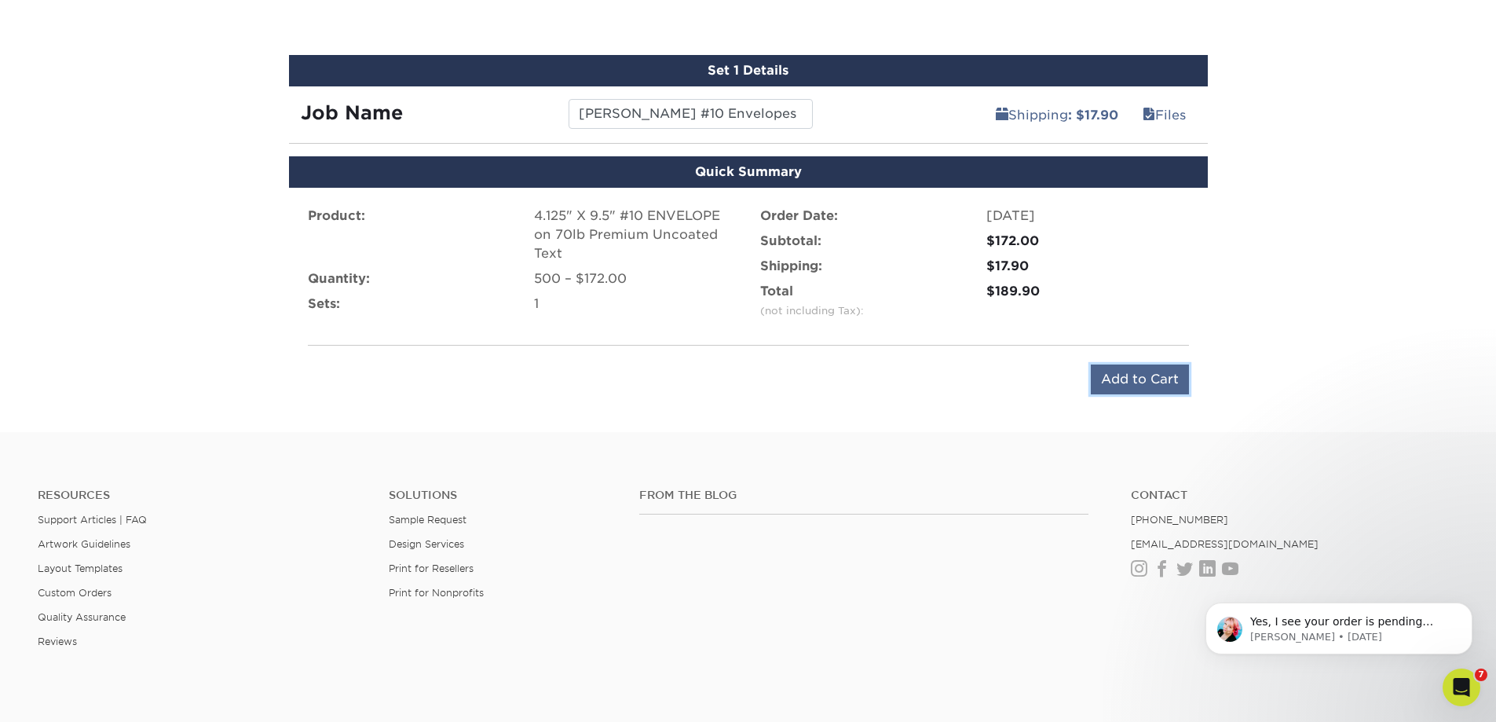
click at [1129, 375] on input "Add to Cart" at bounding box center [1140, 379] width 98 height 30
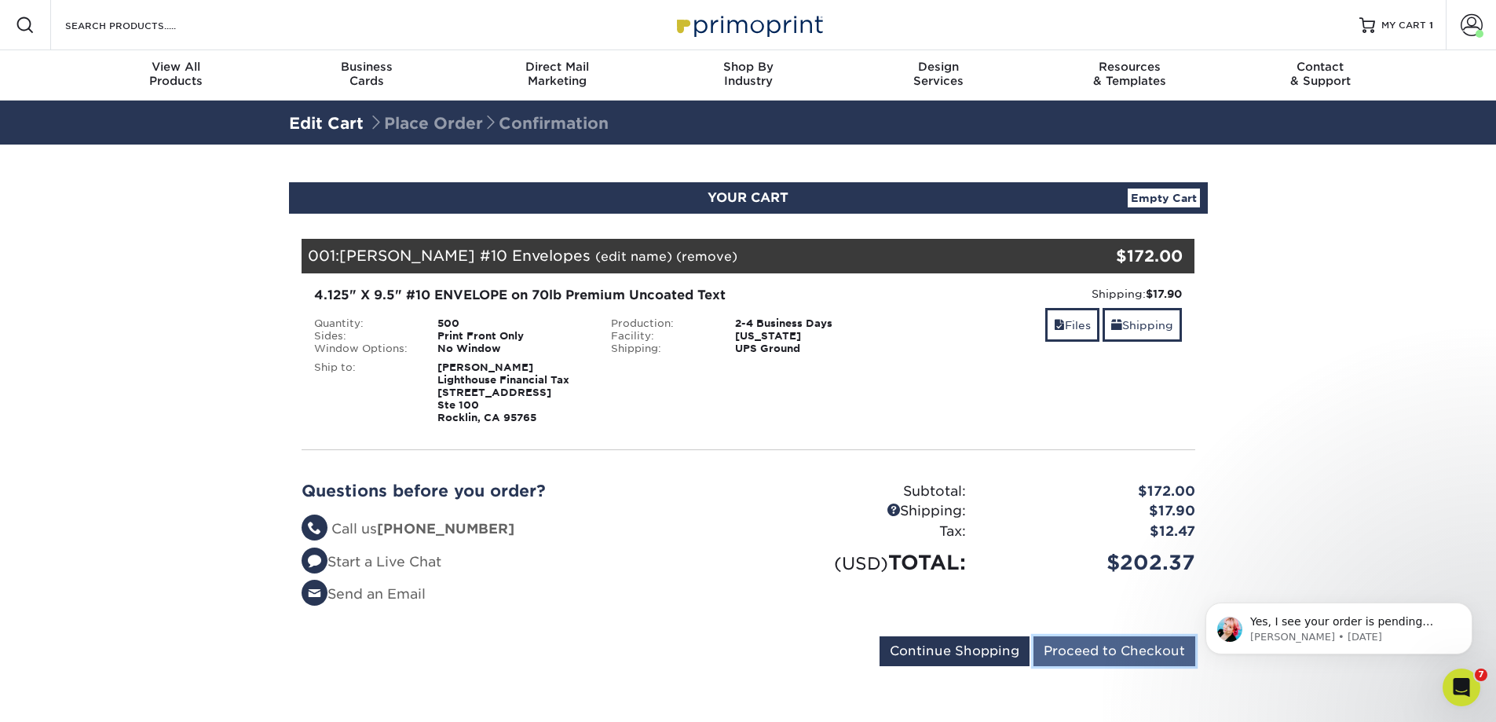
click at [1088, 652] on input "Proceed to Checkout" at bounding box center [1114, 651] width 162 height 30
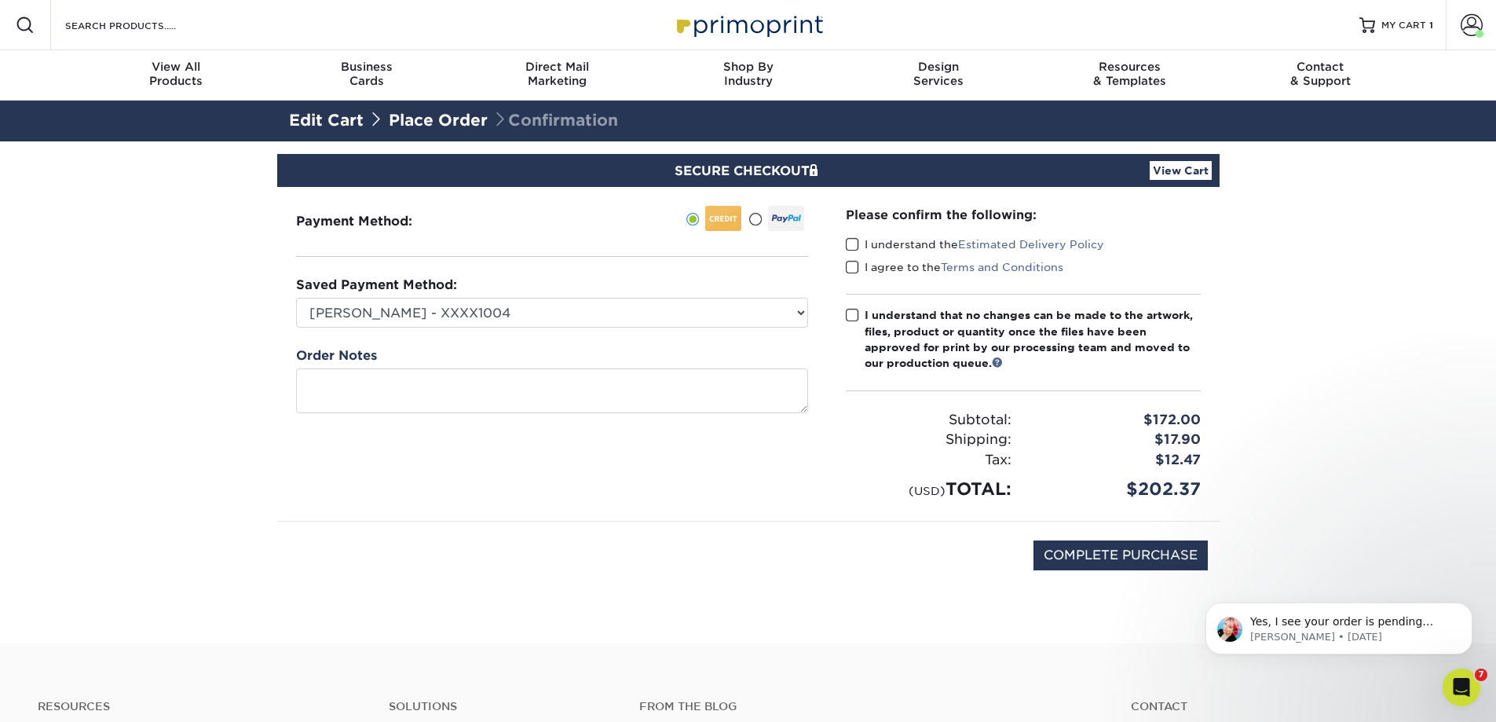
click at [854, 239] on span at bounding box center [852, 244] width 13 height 15
click at [0, 0] on input "I understand the Estimated Delivery Policy" at bounding box center [0, 0] width 0 height 0
click at [855, 263] on span at bounding box center [852, 267] width 13 height 15
click at [0, 0] on input "I agree to the Terms and Conditions" at bounding box center [0, 0] width 0 height 0
click at [846, 314] on span at bounding box center [852, 315] width 13 height 15
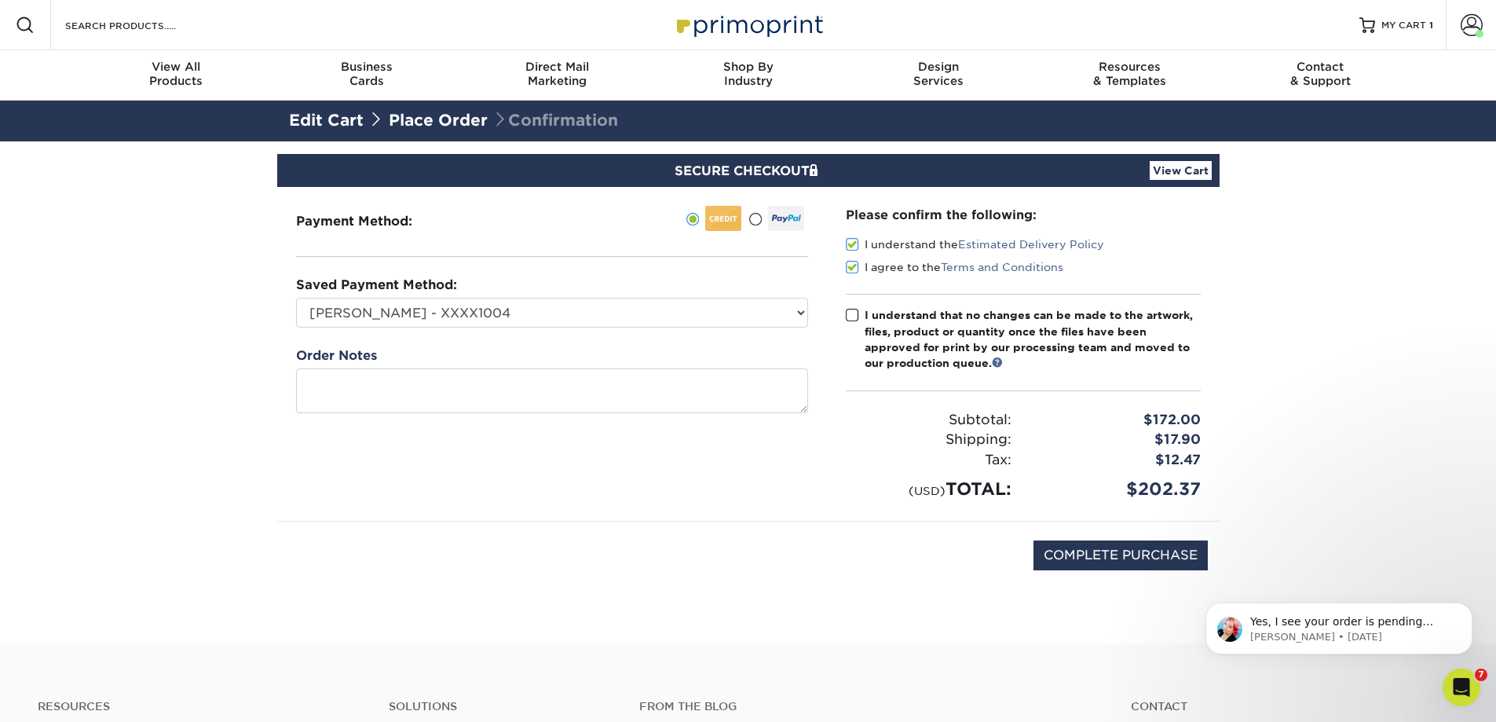
click at [0, 0] on input "I understand that no changes can be made to the artwork, files, product or quan…" at bounding box center [0, 0] width 0 height 0
click at [1091, 559] on input "COMPLETE PURCHASE" at bounding box center [1120, 555] width 174 height 30
type input "PROCESSING, PLEASE WAIT..."
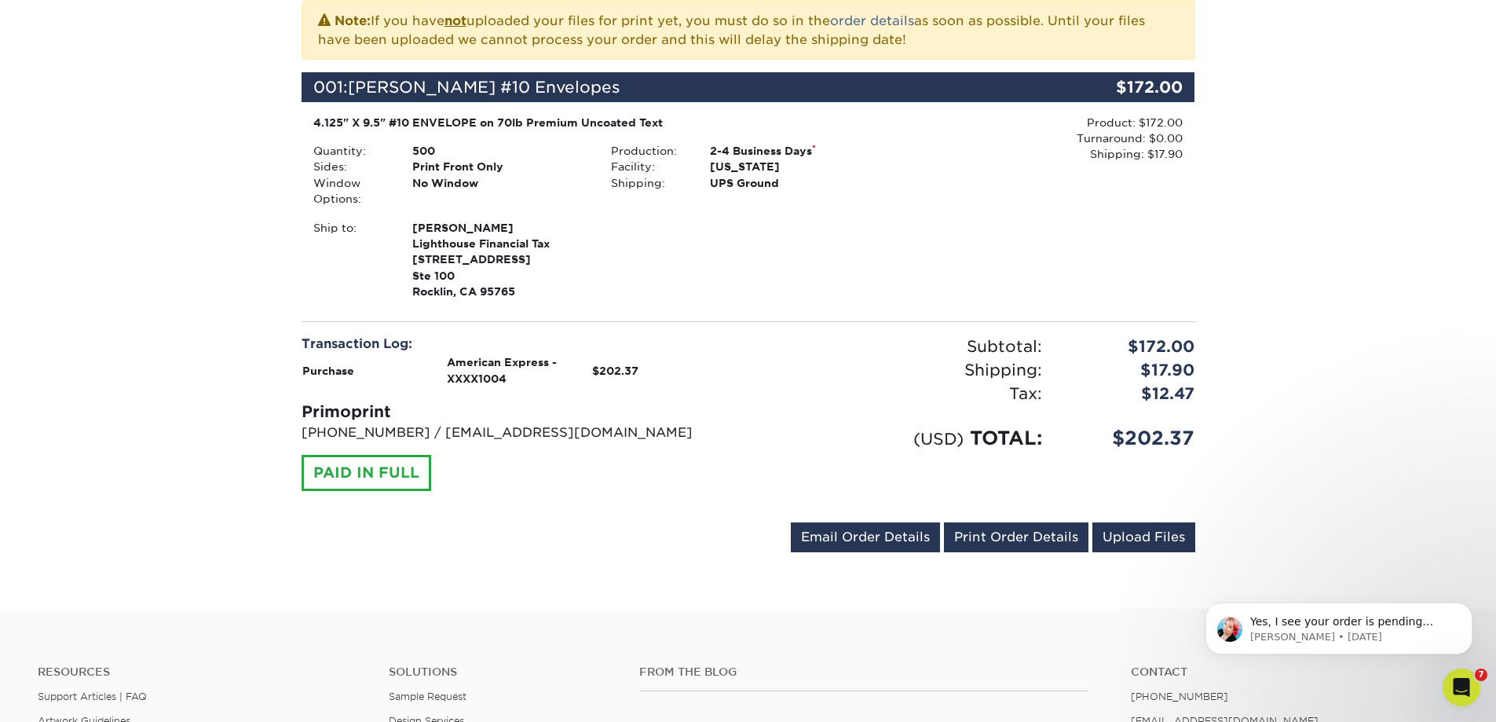
scroll to position [393, 0]
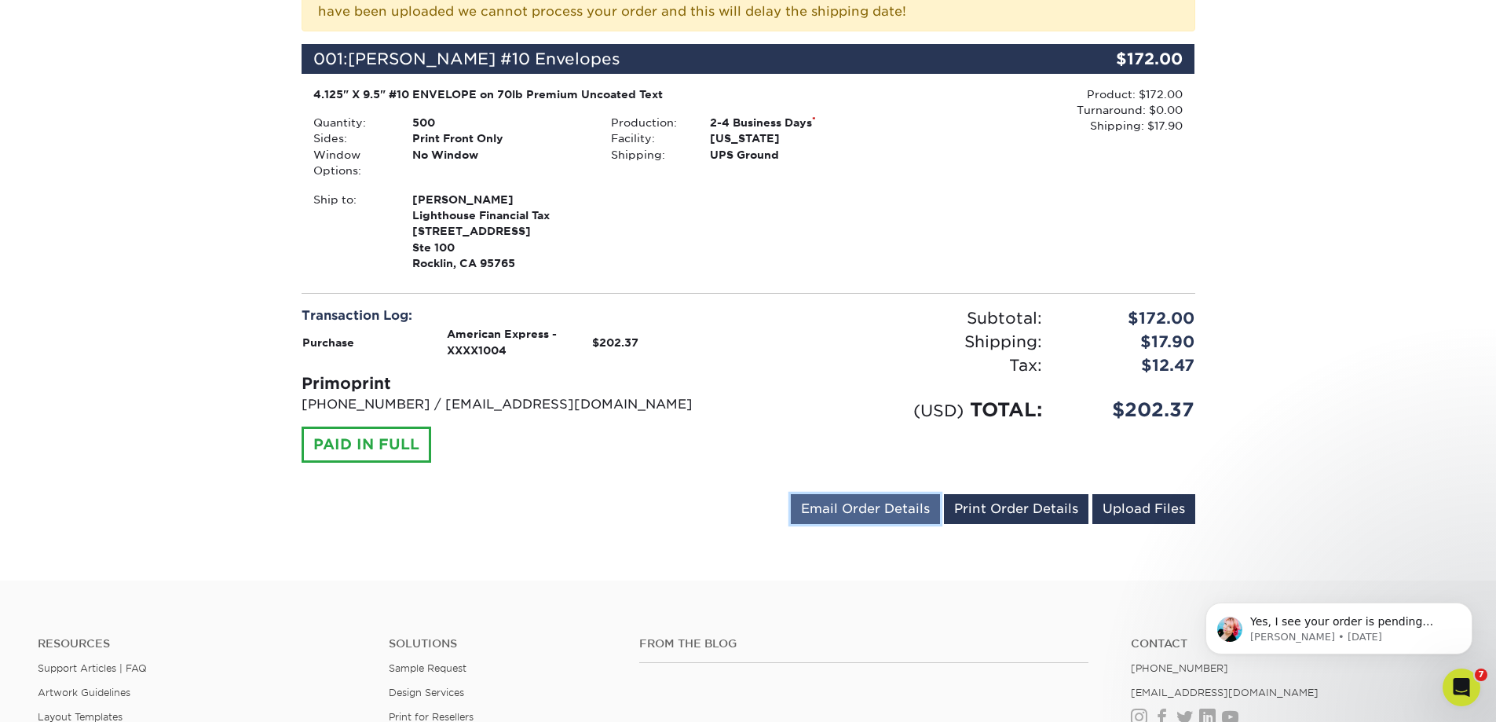
click at [893, 501] on link "Email Order Details" at bounding box center [865, 509] width 149 height 30
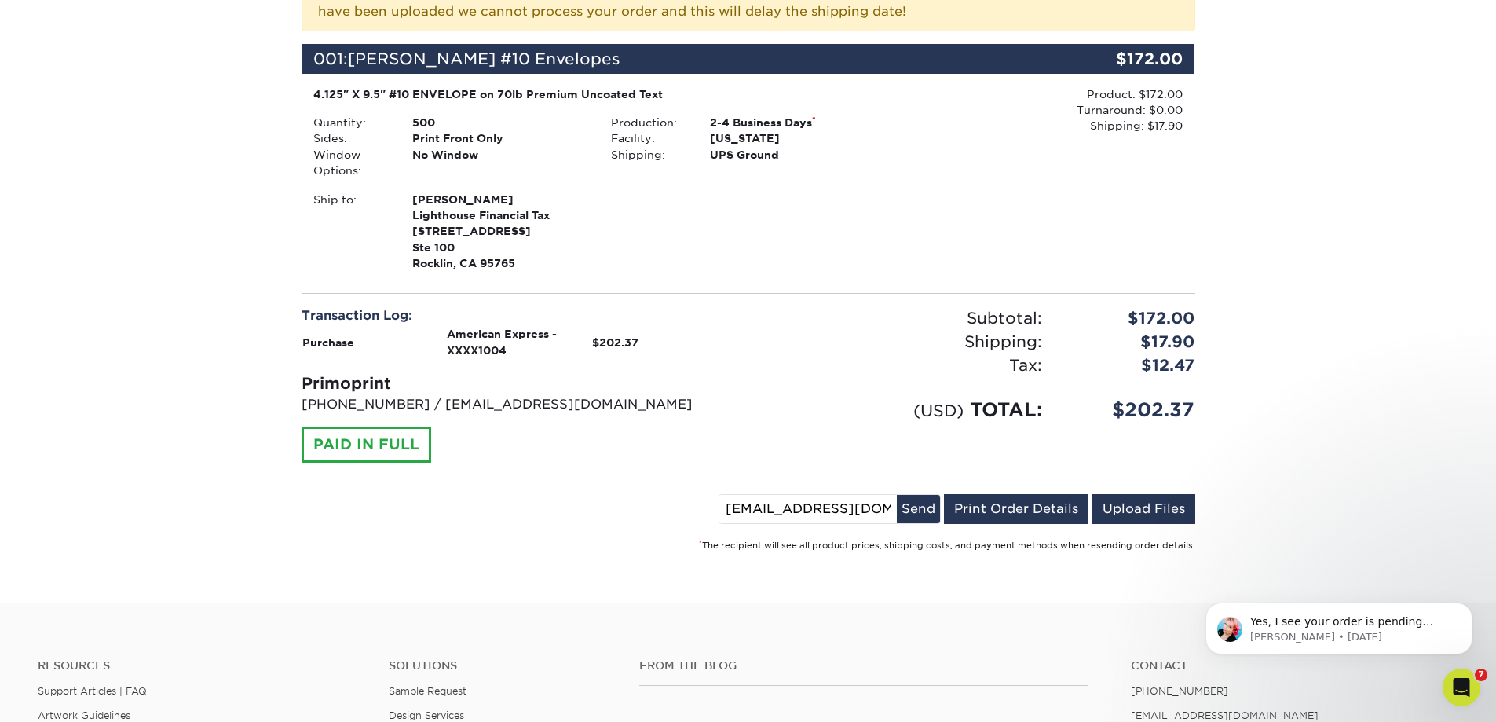
click at [725, 506] on input "[EMAIL_ADDRESS][DOMAIN_NAME]" at bounding box center [807, 509] width 177 height 28
type input "m"
type input "[EMAIL_ADDRESS][DOMAIN_NAME]"
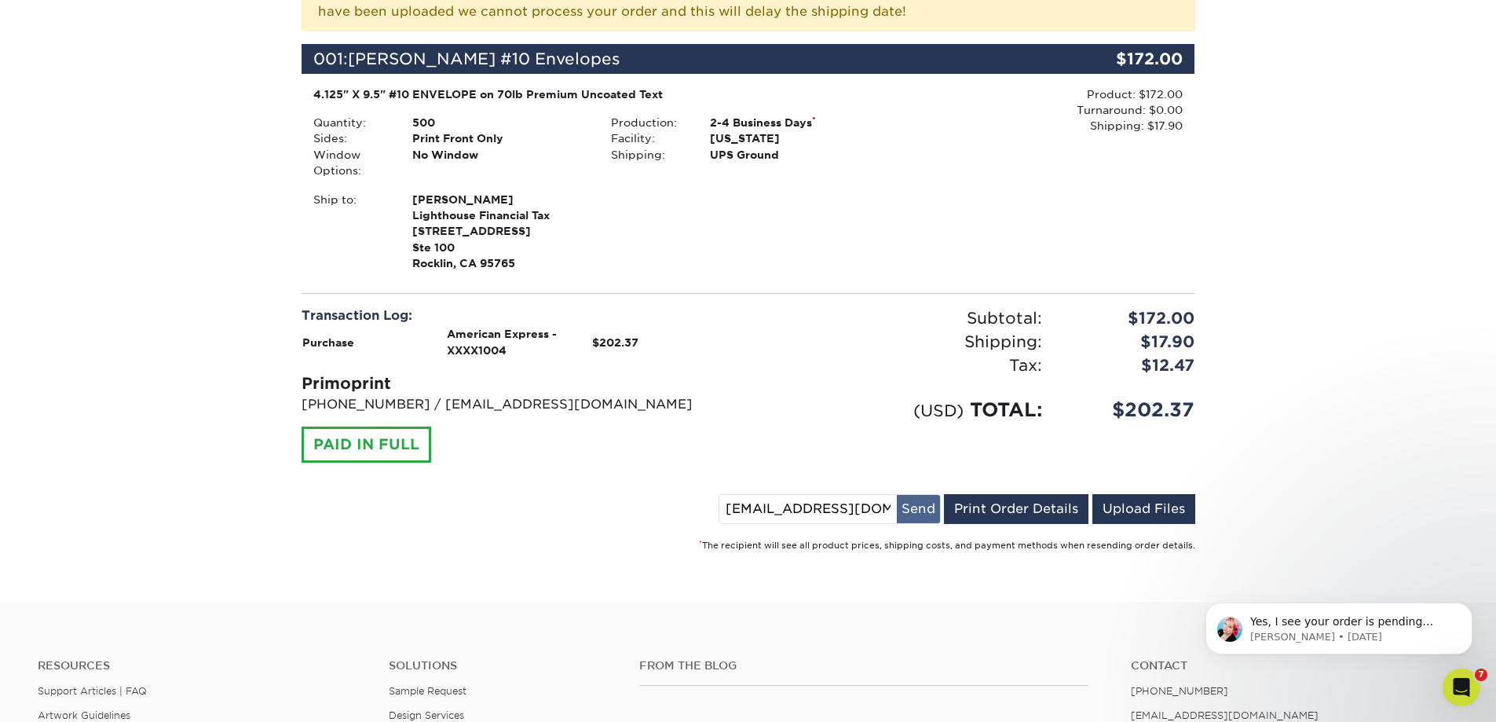
click at [923, 510] on button "Send" at bounding box center [918, 509] width 43 height 28
